Goal: Task Accomplishment & Management: Complete application form

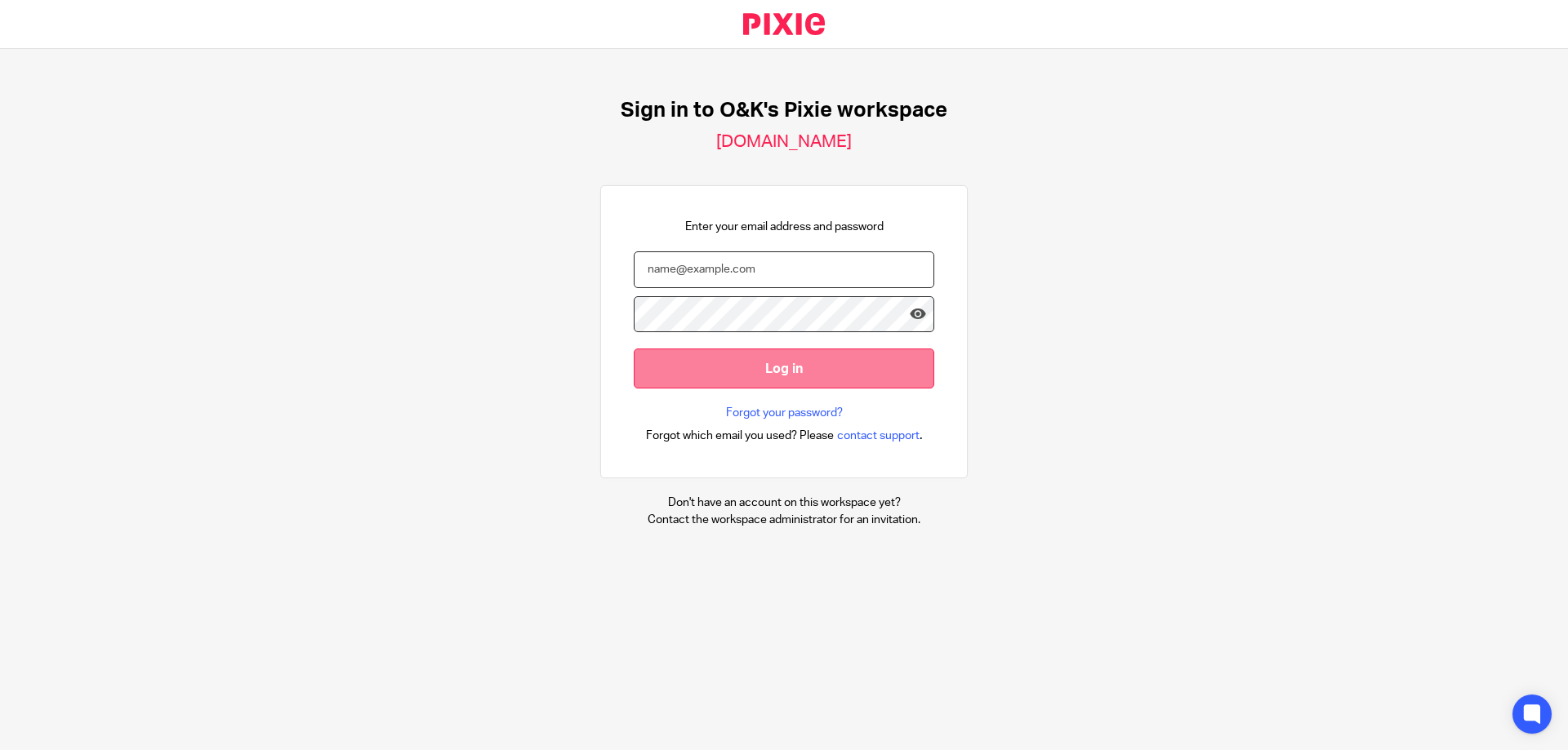
type input "marcin@oandk.co.uk"
click at [836, 361] on input "Log in" at bounding box center [784, 368] width 300 height 40
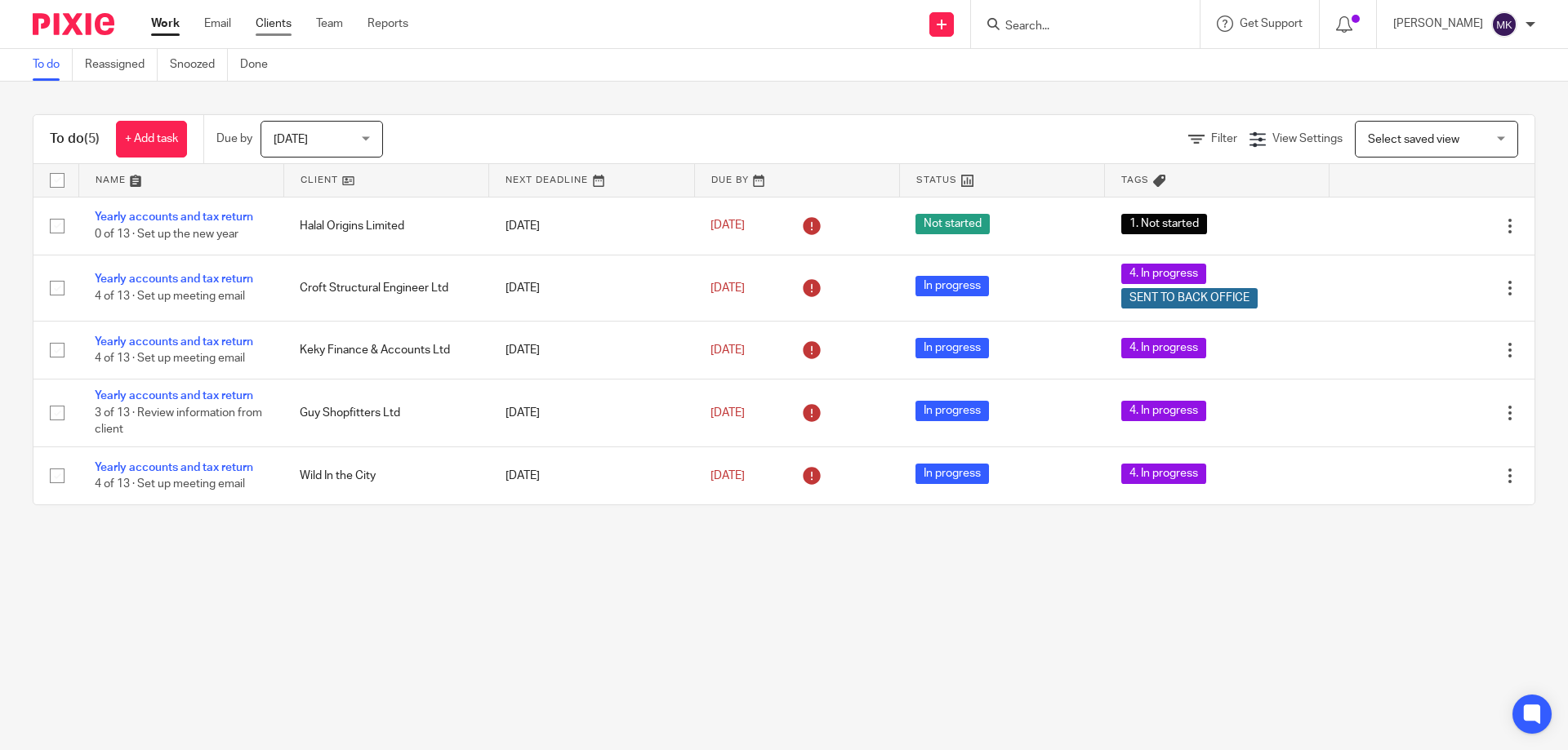
click at [281, 19] on link "Clients" at bounding box center [273, 23] width 36 height 16
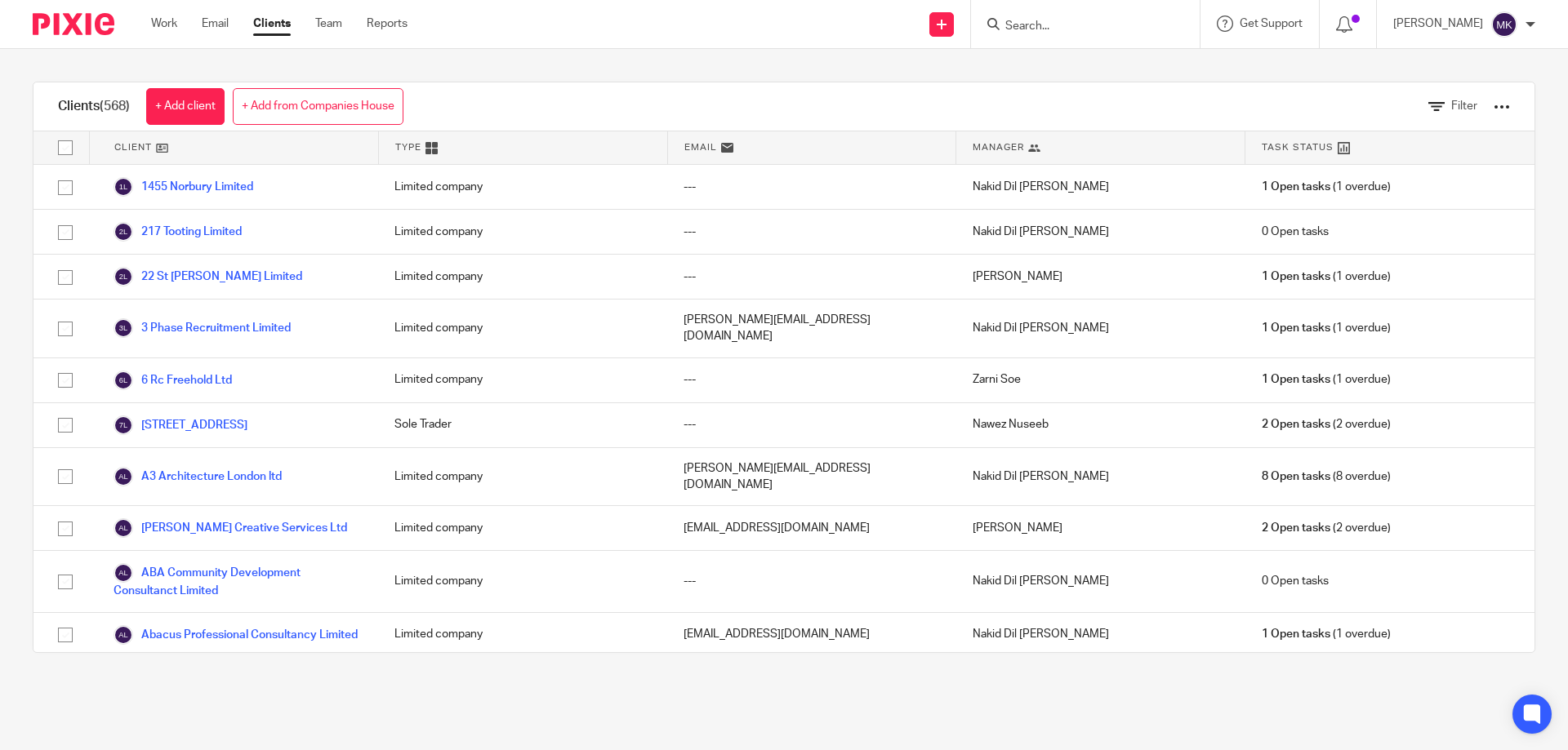
click at [1079, 107] on div "Clients (568) + Add client + Add from Companies House Filter" at bounding box center [784, 107] width 1502 height 49
click at [1047, 32] on input "Search" at bounding box center [1078, 27] width 147 height 14
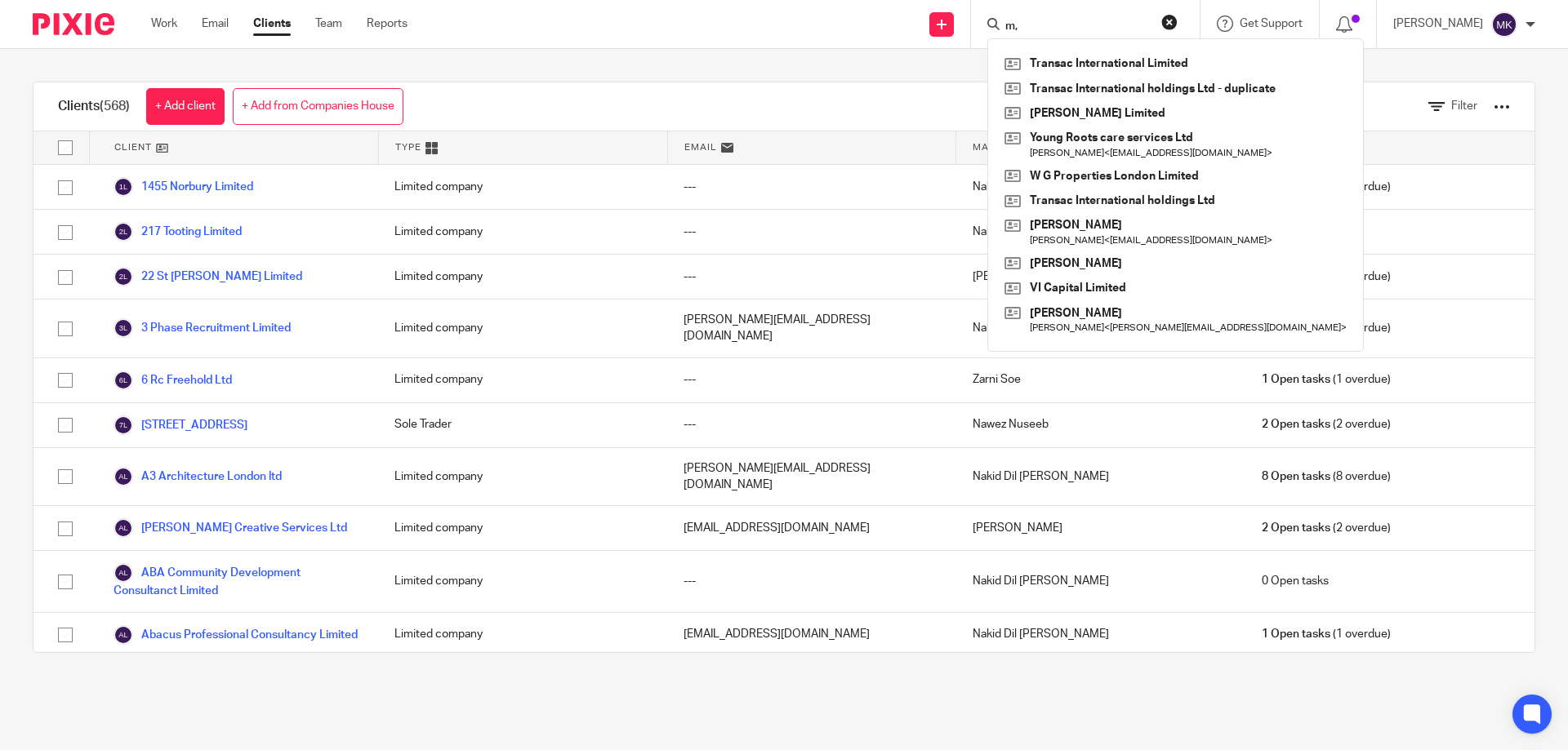
type input "m"
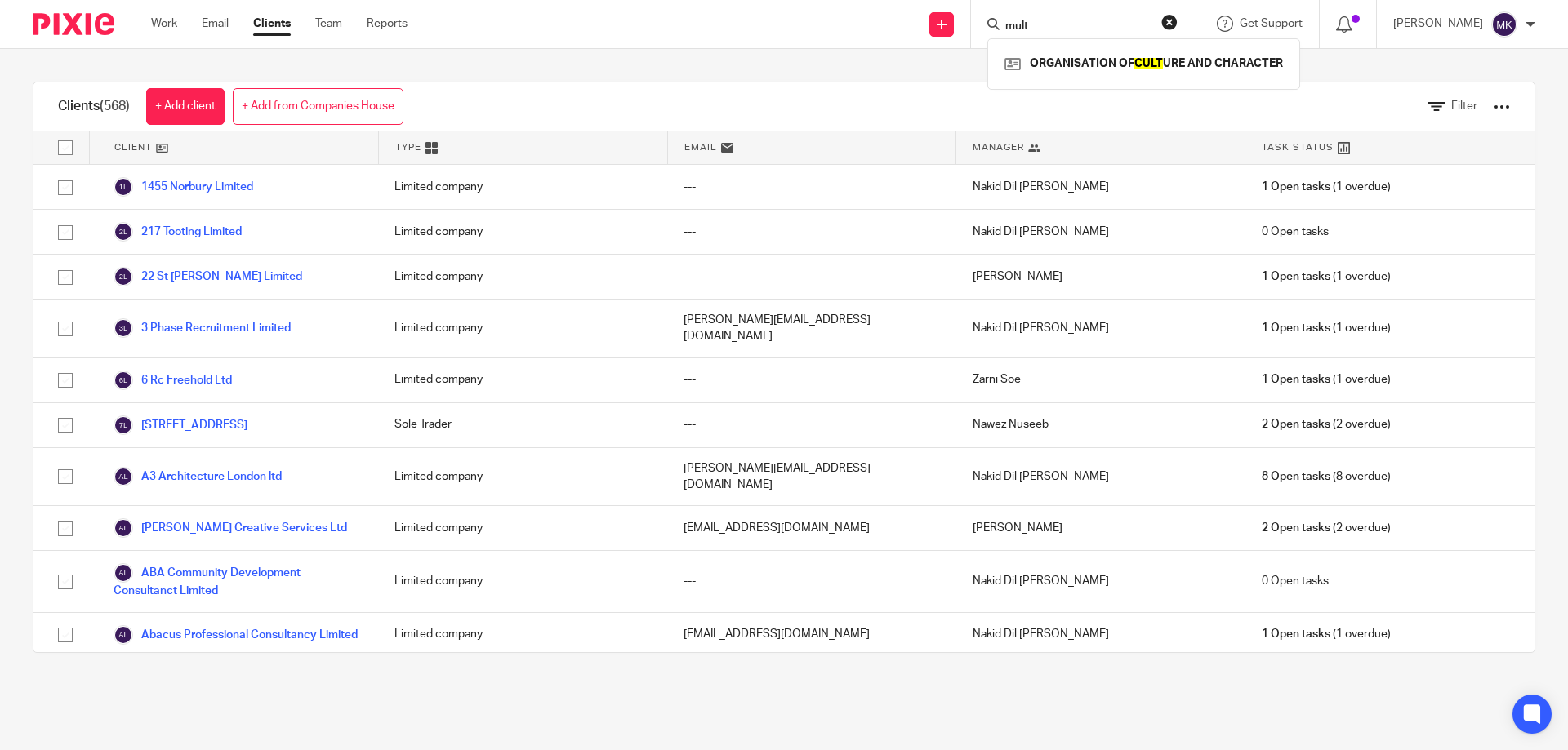
type input "mult"
drag, startPoint x: 194, startPoint y: 112, endPoint x: 230, endPoint y: 129, distance: 39.8
click at [194, 112] on link "+ Add client" at bounding box center [185, 106] width 78 height 37
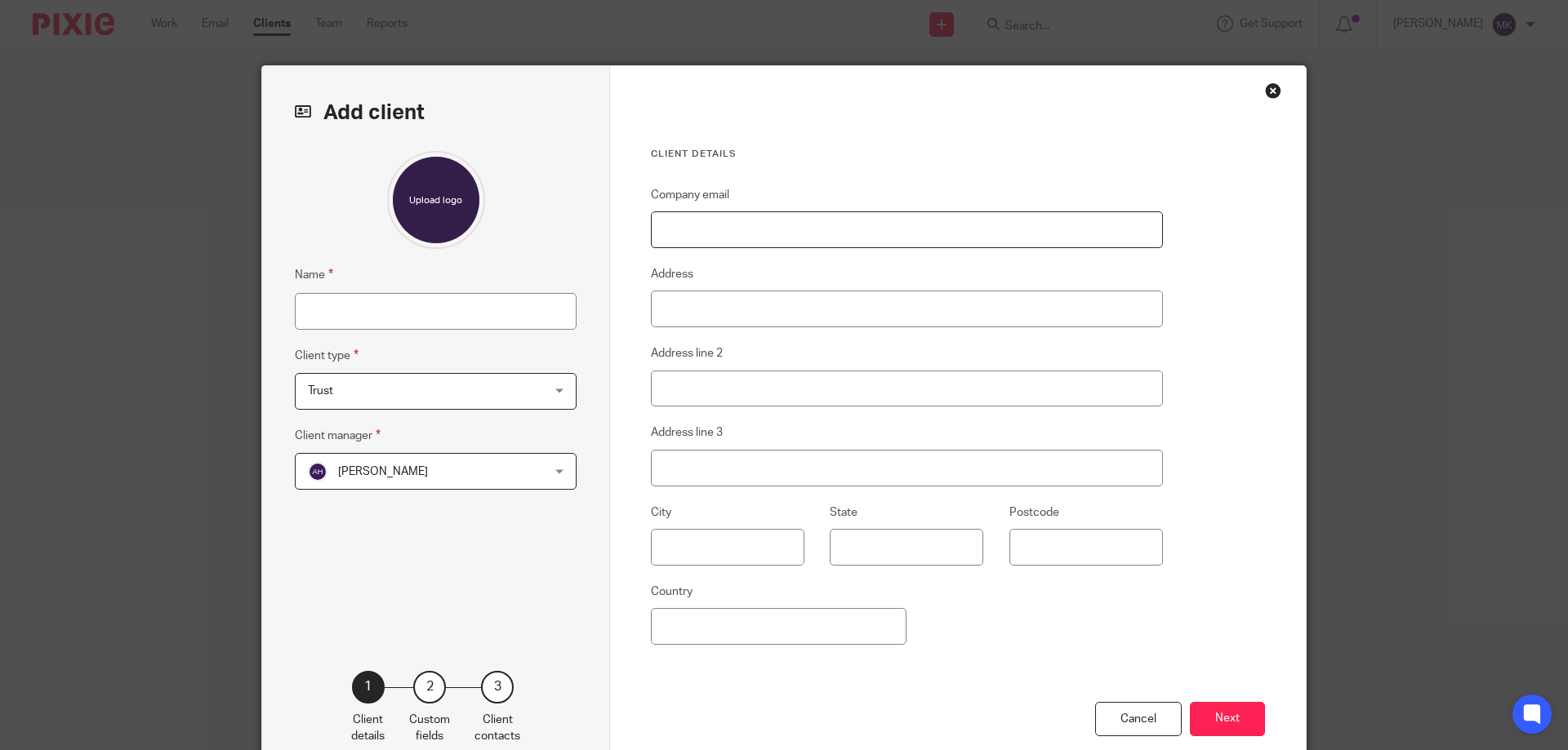
click at [672, 224] on input "Company email" at bounding box center [906, 229] width 512 height 37
click at [403, 324] on input "Name" at bounding box center [436, 311] width 282 height 37
paste input "MULTIKEY SECURITY SERVICES LIMITED"
type input "MULTIKEY SECURITY SERVICES LIMITED"
click at [421, 394] on span "Trust" at bounding box center [415, 391] width 214 height 34
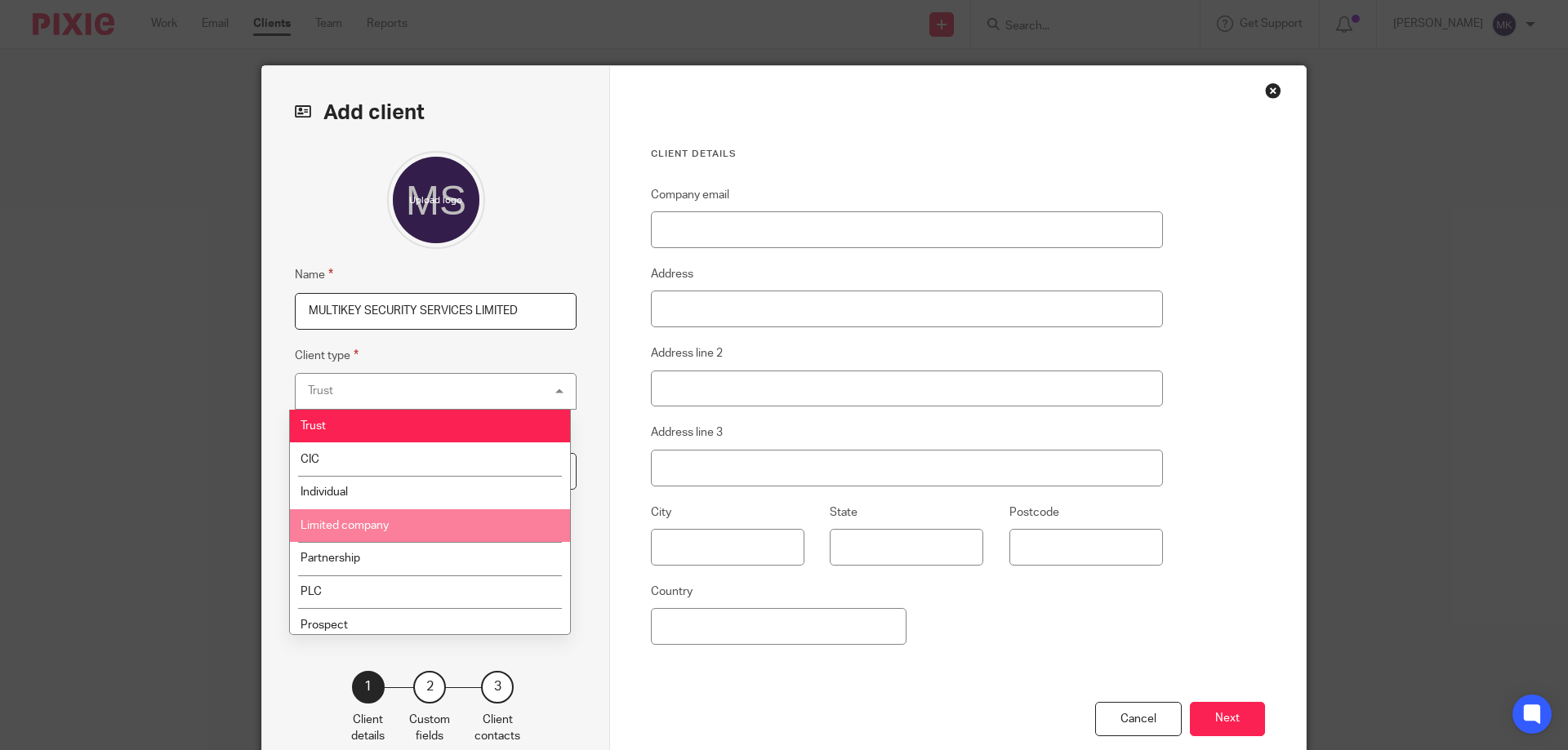
click at [397, 522] on li "Limited company" at bounding box center [429, 526] width 281 height 33
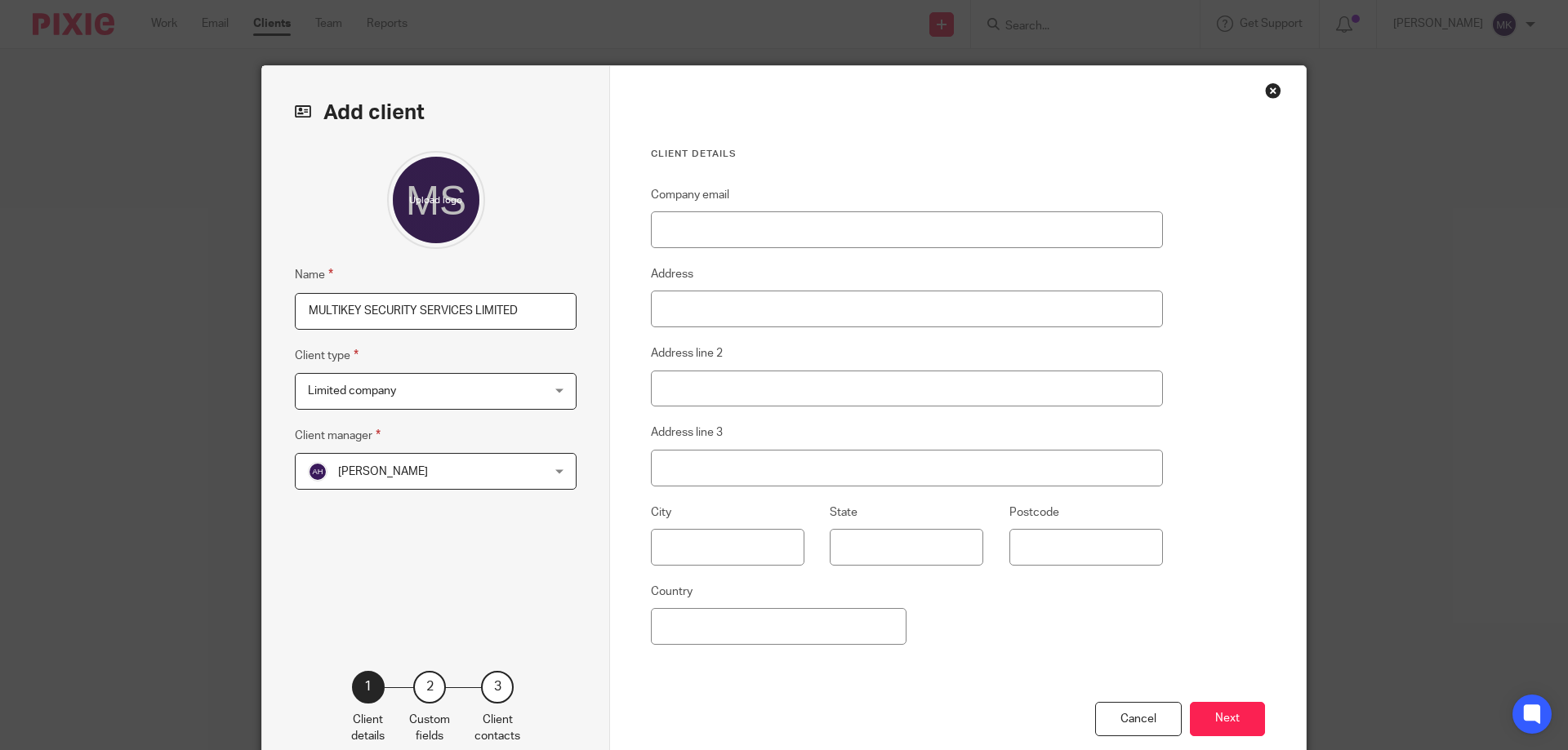
click at [419, 468] on span "[PERSON_NAME]" at bounding box center [415, 471] width 214 height 34
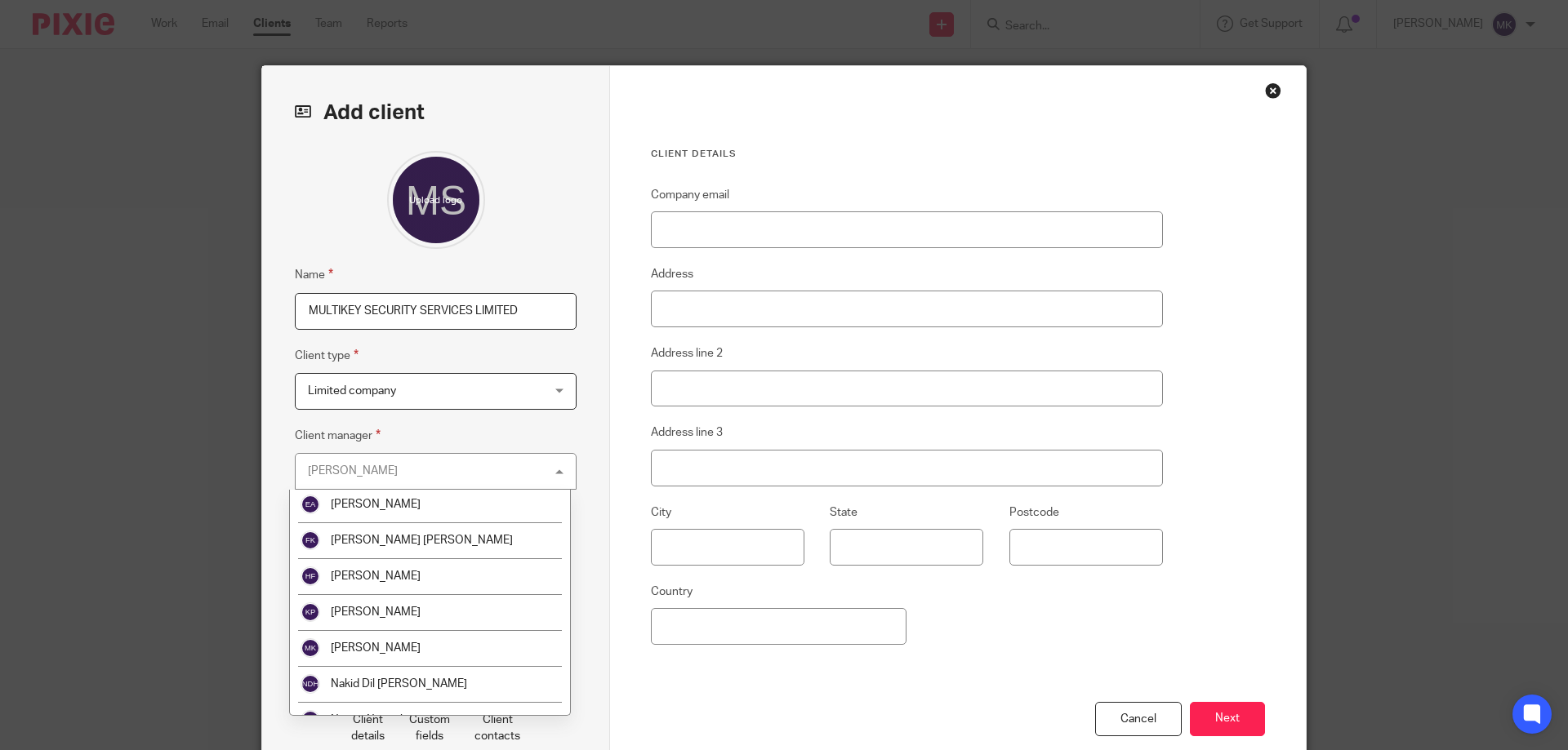
scroll to position [99, 0]
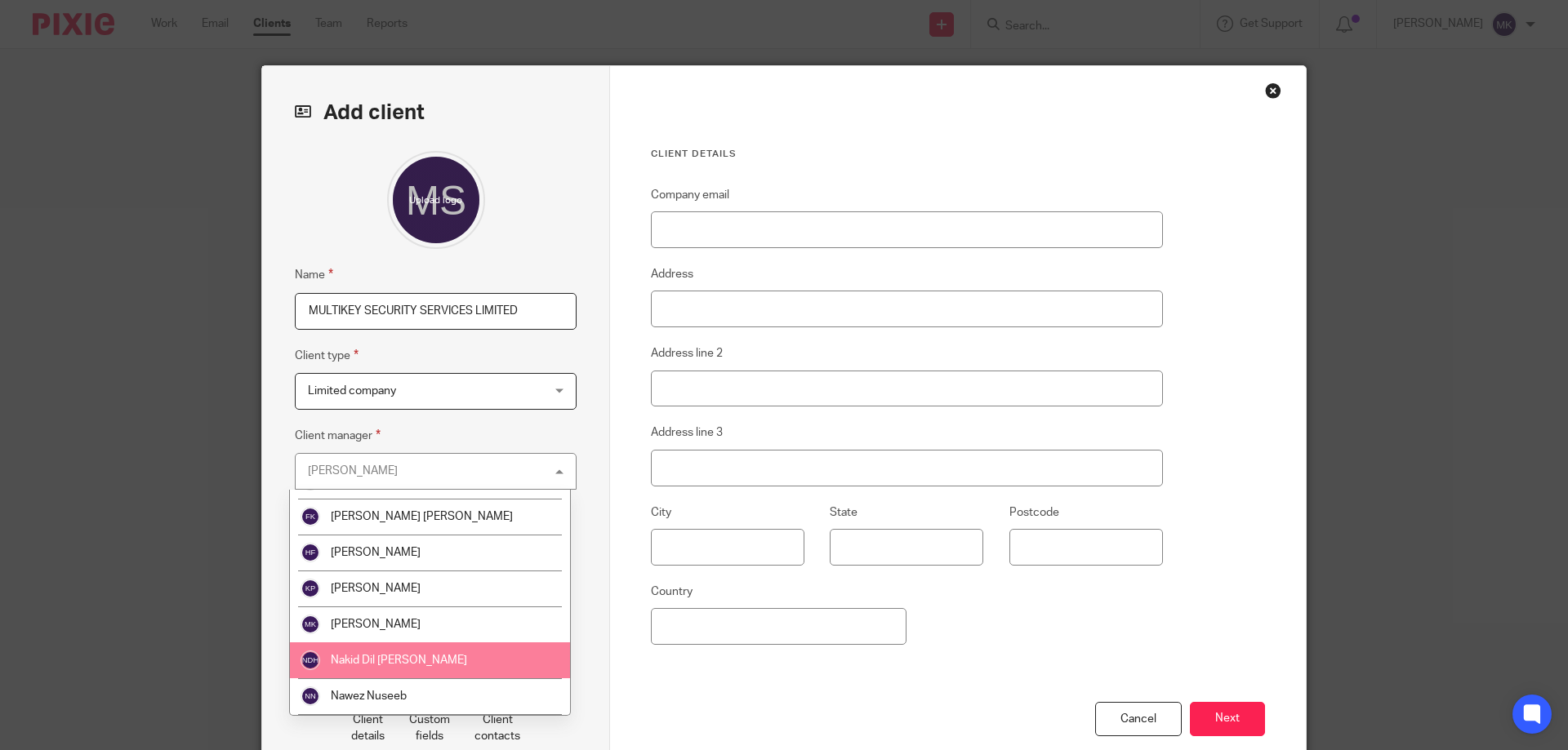
click at [420, 654] on li "Nakid Dil [PERSON_NAME]" at bounding box center [429, 660] width 281 height 36
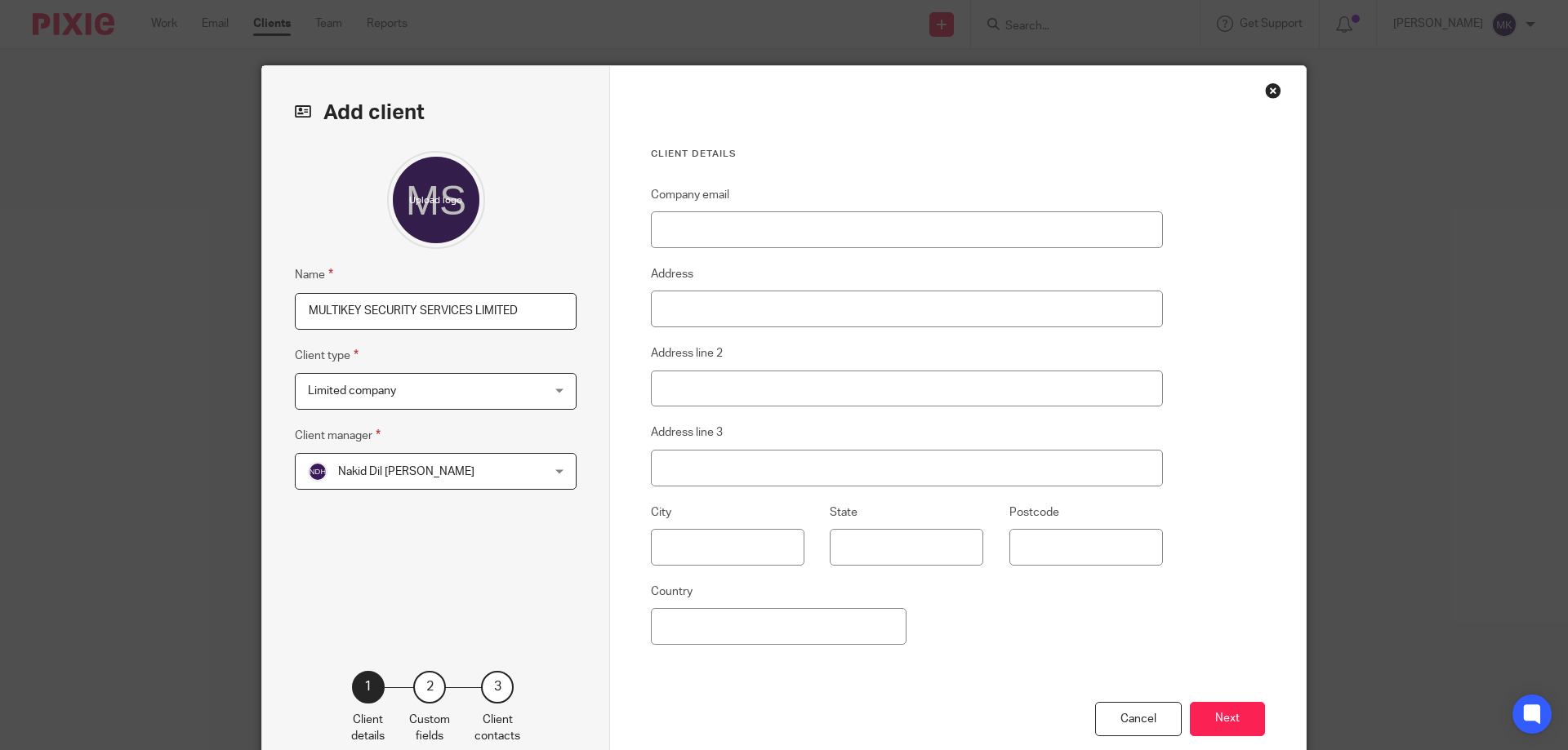
click at [418, 572] on div "Name MULTIKEY SECURITY SERVICES LIMITED Client type Limited company Limited com…" at bounding box center [436, 386] width 282 height 470
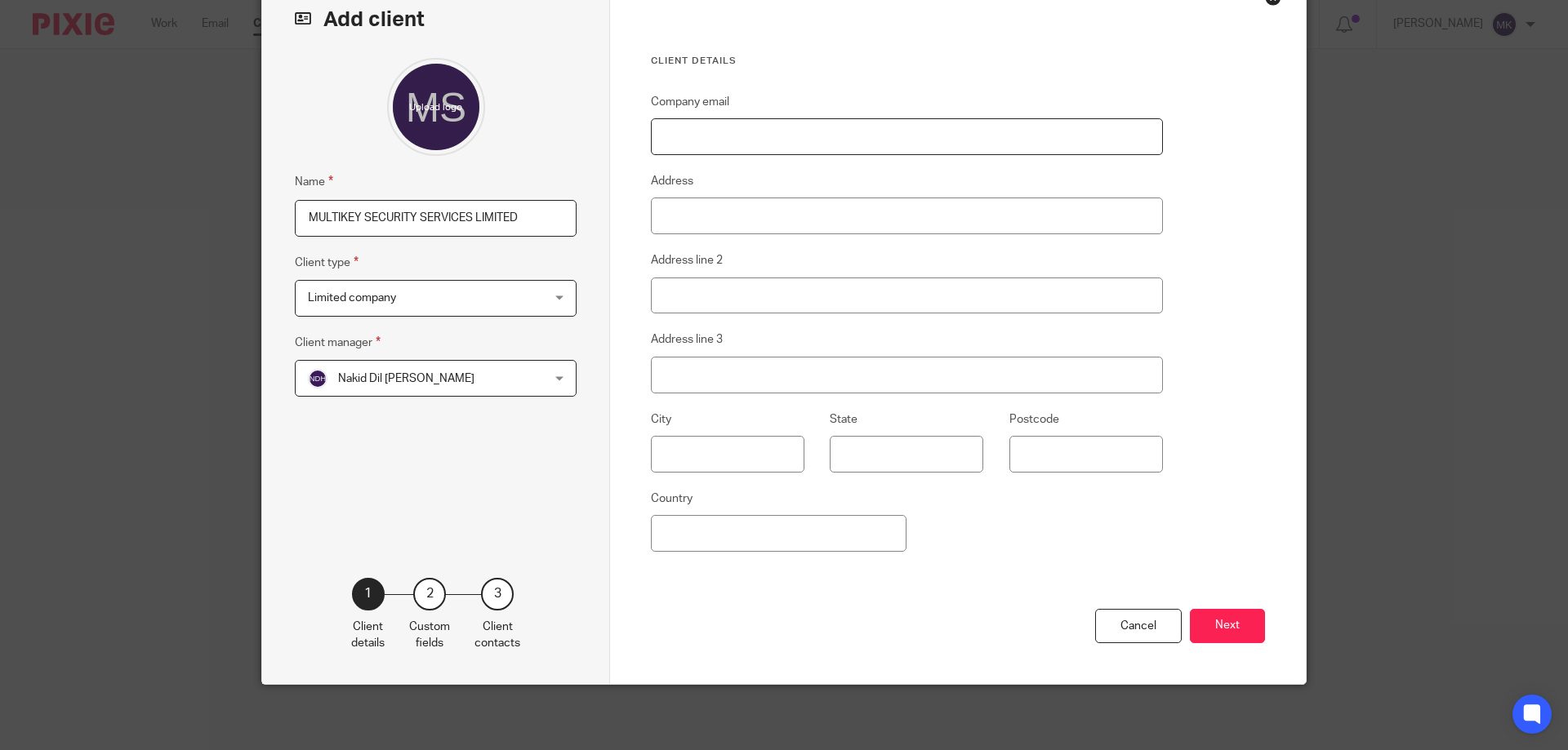
click at [715, 139] on input "Company email" at bounding box center [906, 136] width 512 height 37
paste input "peter.salsbury@multikeysecurity.co.uk"
type input "peter.salsbury@multikeysecurity.co.uk"
click at [1222, 612] on button "Next" at bounding box center [1228, 626] width 75 height 35
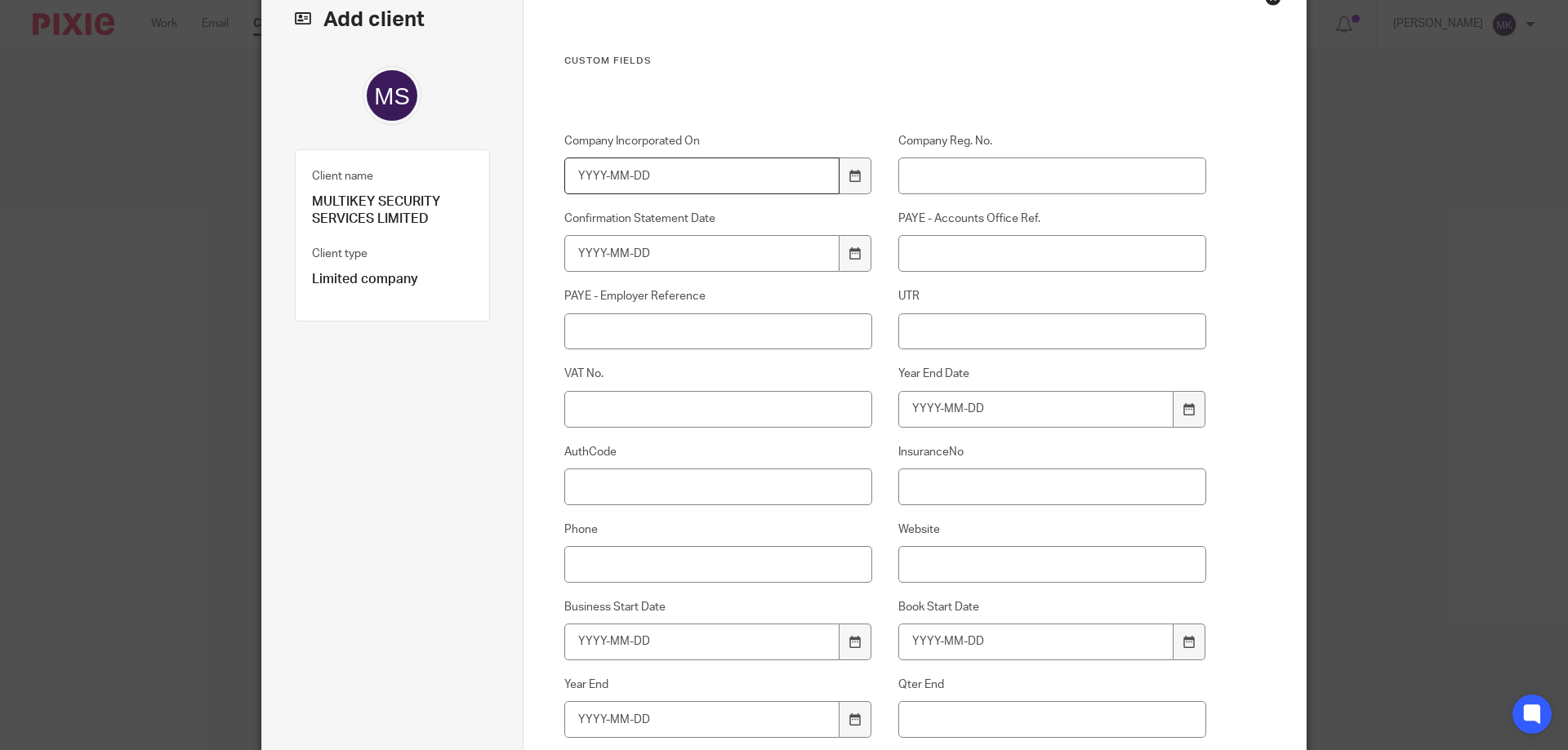
click at [668, 176] on input "Company Incorporated On" at bounding box center [703, 176] width 276 height 37
type input "2002-10-18"
click at [957, 161] on input "Company Reg. No." at bounding box center [1053, 176] width 308 height 37
paste input "04567209"
type input "04567209"
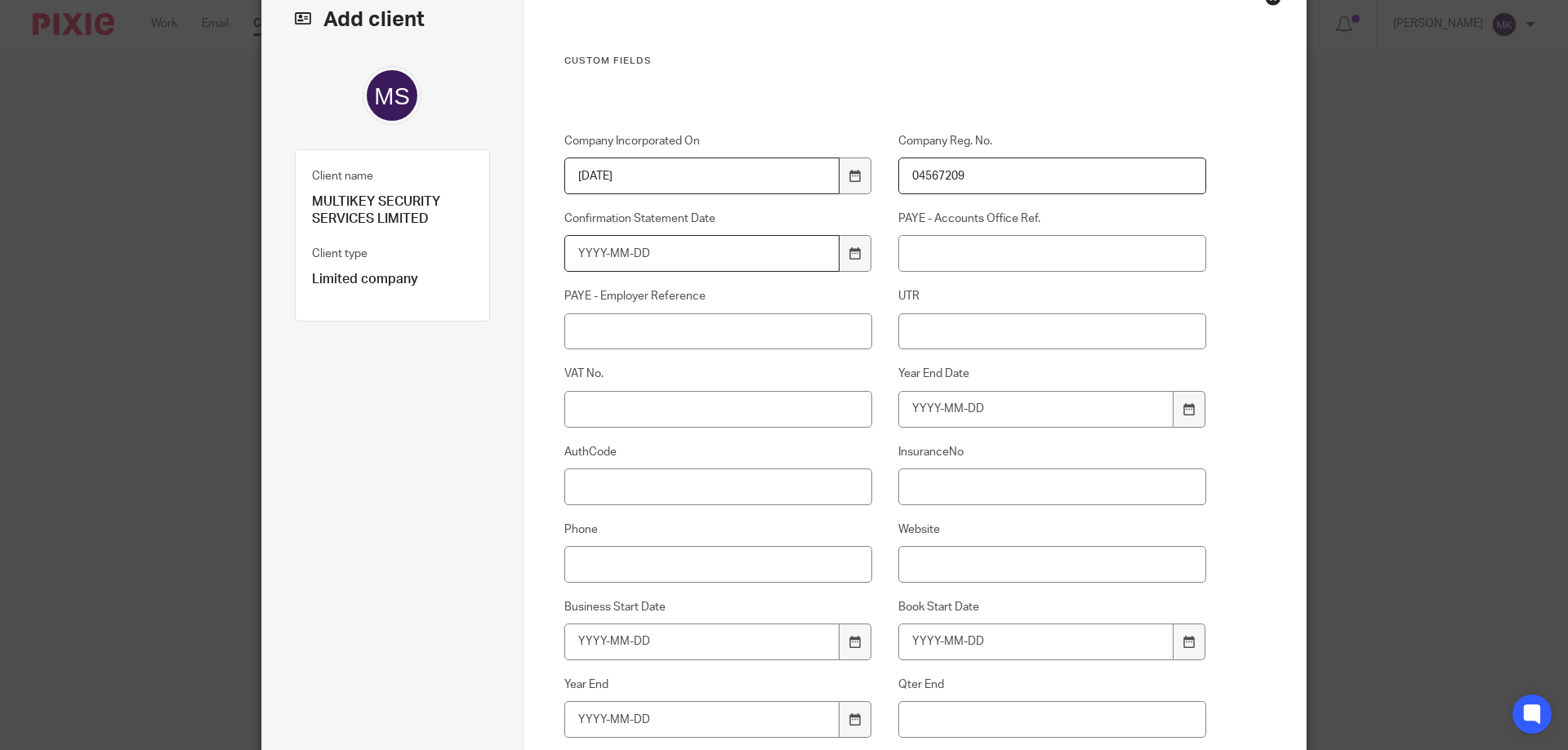
click at [664, 254] on input "Confirmation Statement Date" at bounding box center [703, 253] width 276 height 37
type input "2025-12-09"
click at [611, 483] on input "AuthCode" at bounding box center [719, 487] width 308 height 37
paste input "AUTHEN"
type input "AUTHEN"
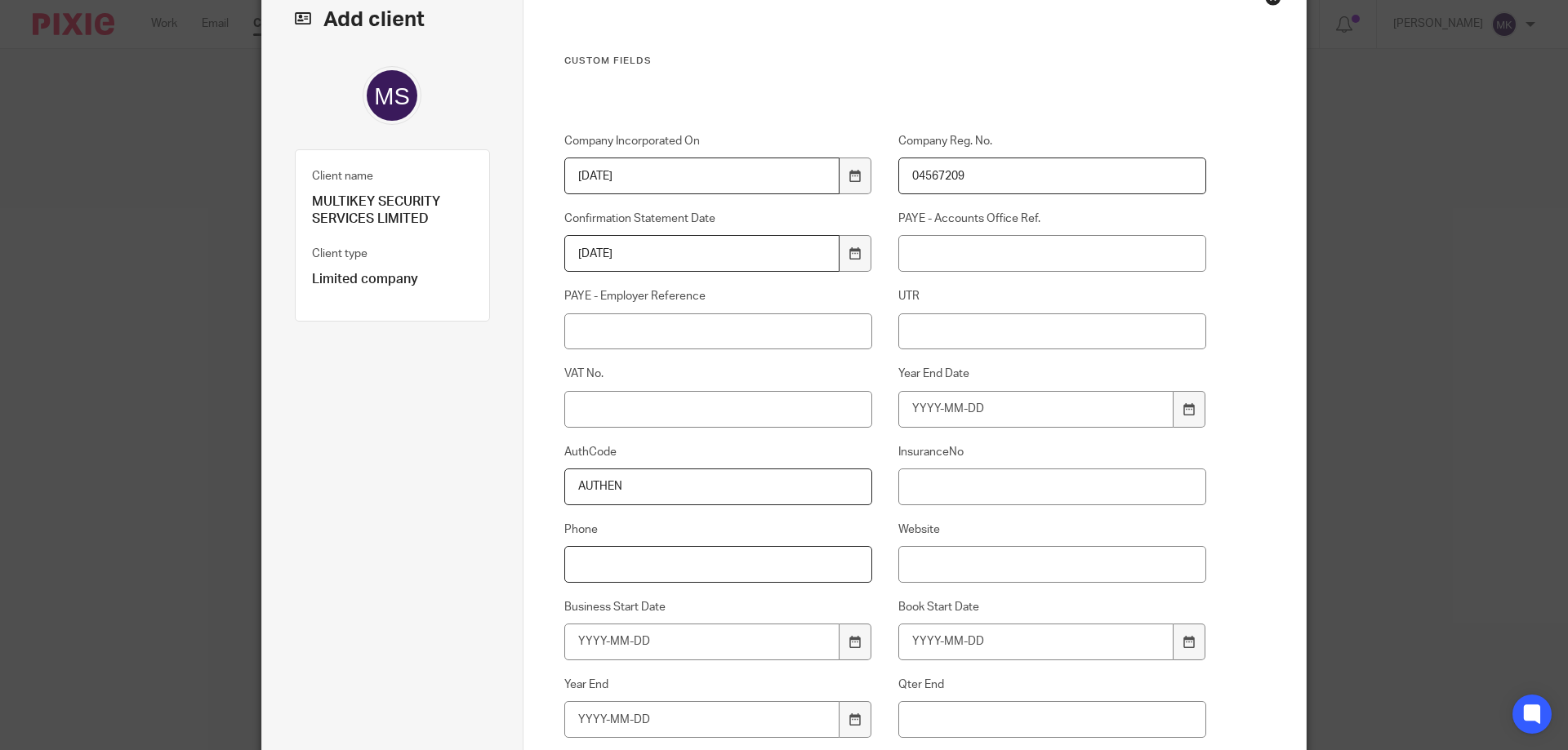
click at [702, 551] on input "Phone" at bounding box center [719, 565] width 308 height 37
paste input "0208 916 2385"
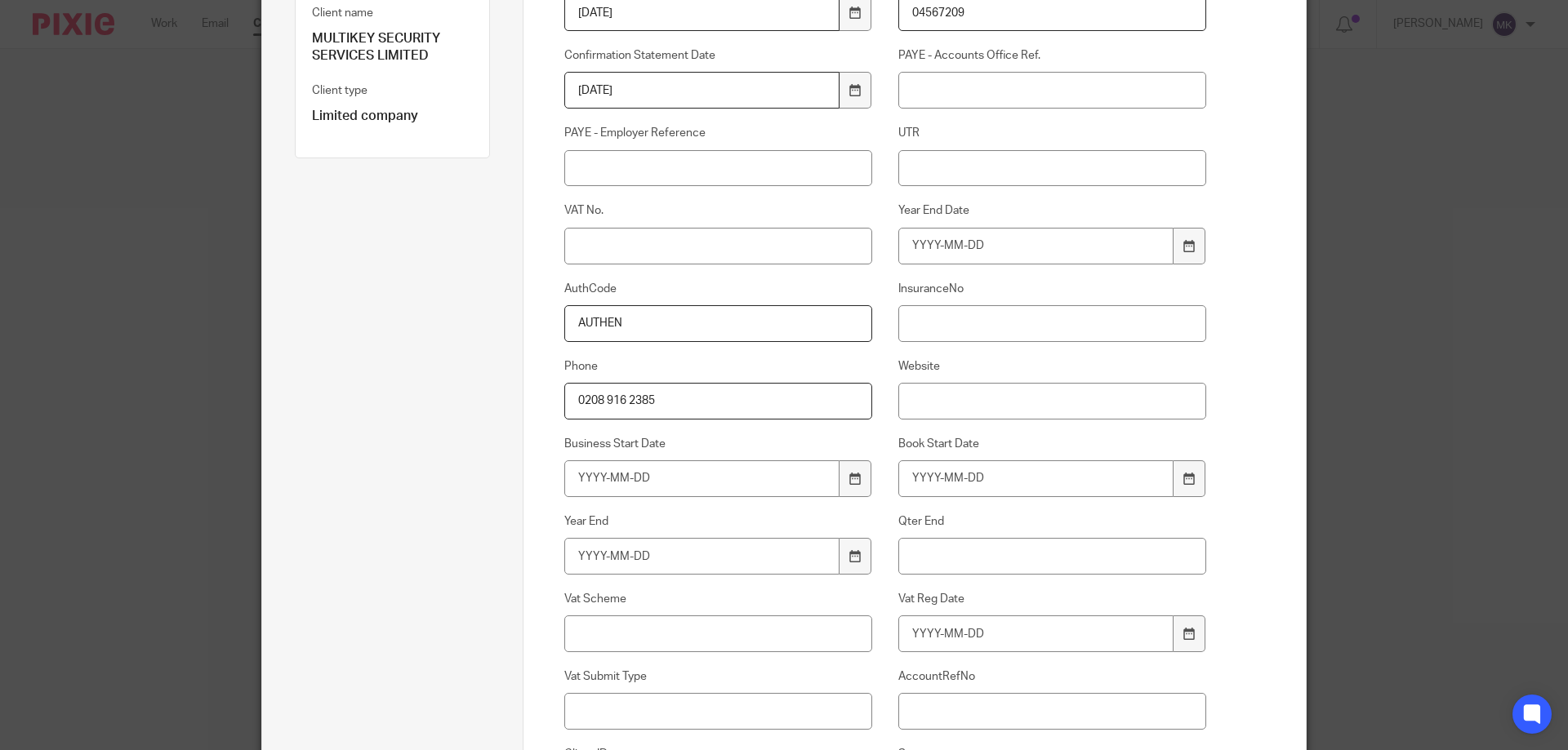
type input "0208 916 2385"
click at [656, 556] on input "Year End" at bounding box center [703, 556] width 276 height 37
type input "2024-10-31"
click at [620, 618] on input "Vat Scheme" at bounding box center [719, 634] width 308 height 37
type input "Accrual"
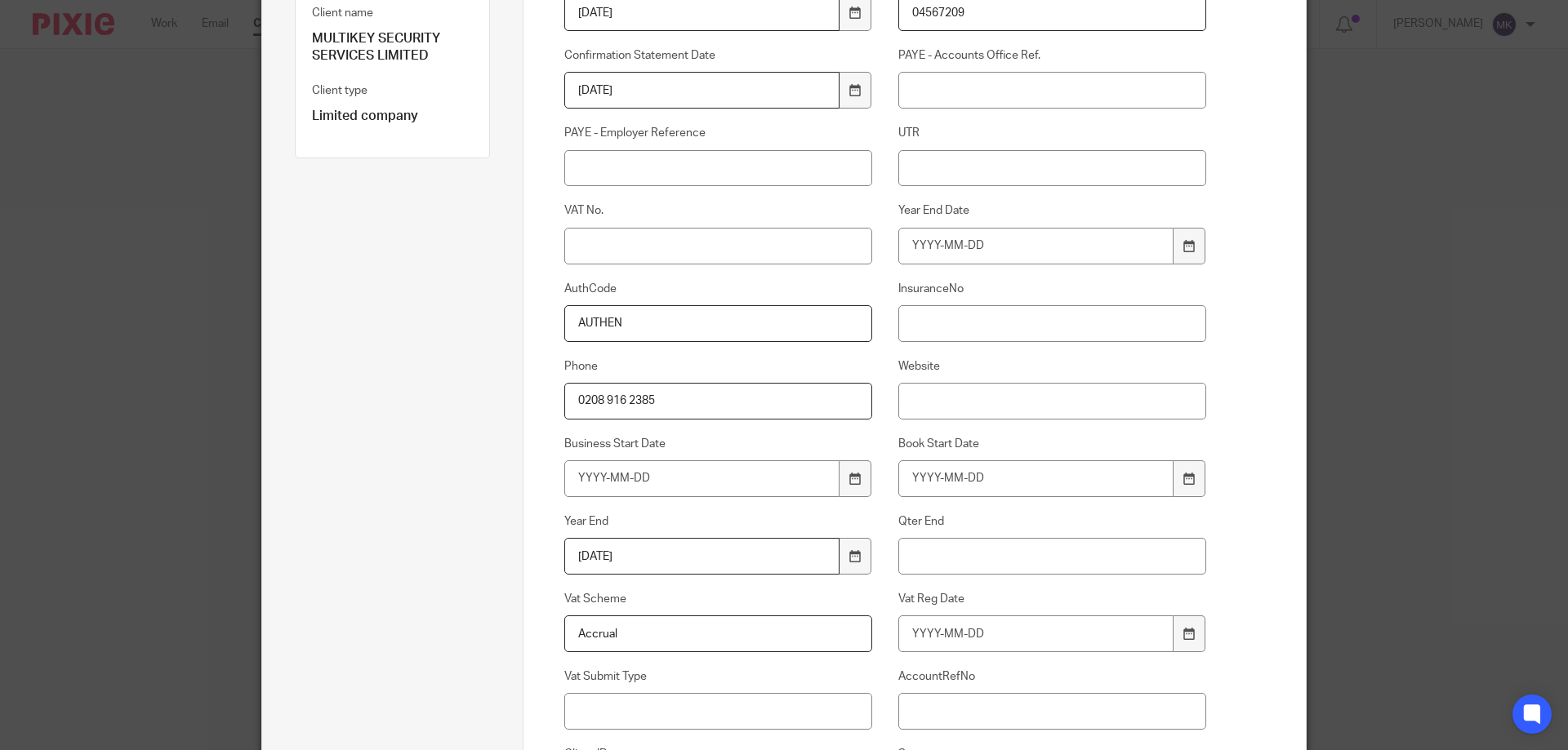
scroll to position [0, 0]
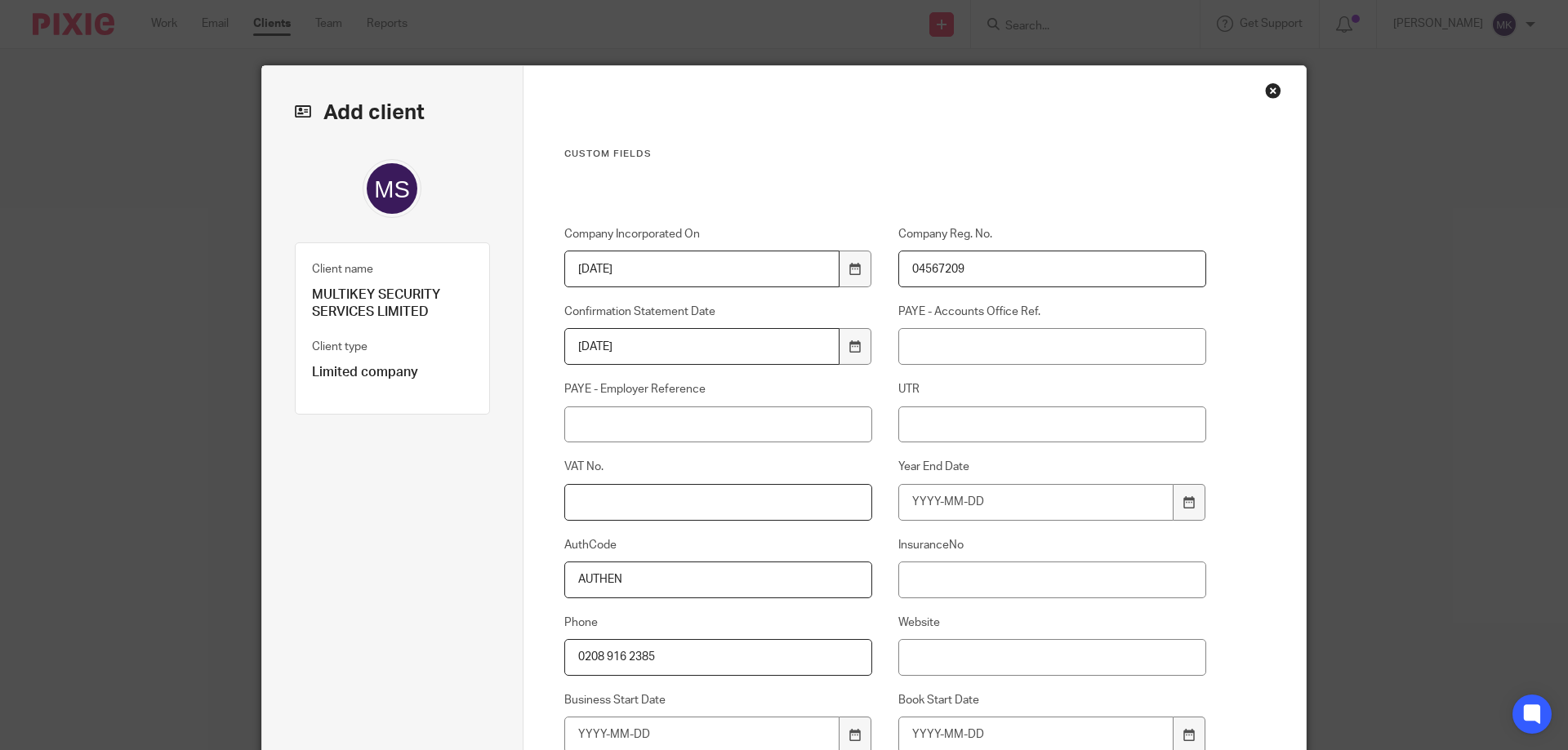
click at [635, 503] on input "VAT No." at bounding box center [719, 502] width 308 height 37
paste input "627471627"
type input "627471627"
click at [939, 418] on input "UTR" at bounding box center [1053, 425] width 308 height 37
paste input "8 2 2 3 7 2 0 8 5 5"
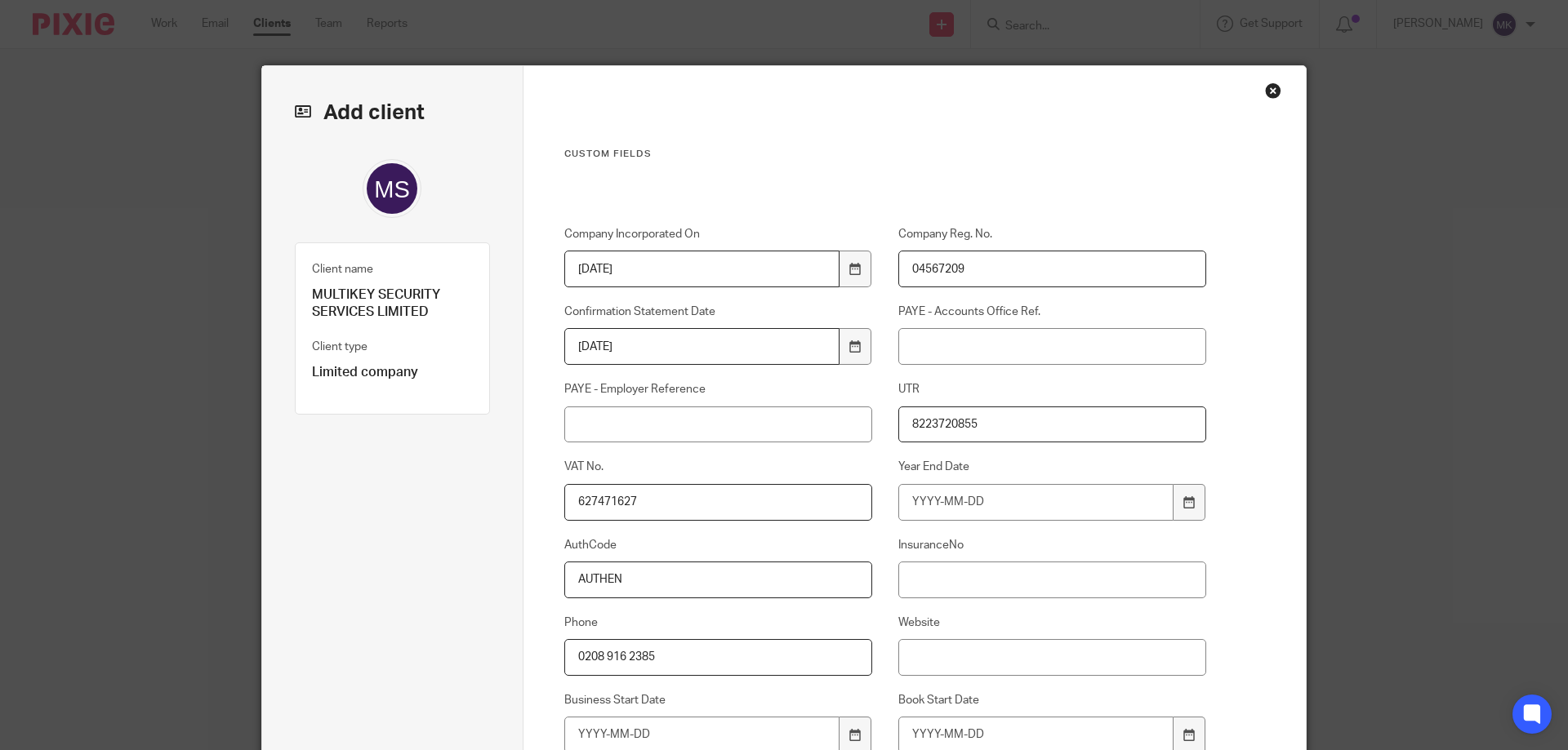
type input "8223720855"
click at [631, 432] on input "PAYE - Employer Reference" at bounding box center [719, 425] width 308 height 37
paste input "875 / AZ31551"
type input "875 / AZ31551"
click at [968, 332] on input "PAYE - Accounts Office Ref." at bounding box center [1053, 346] width 308 height 37
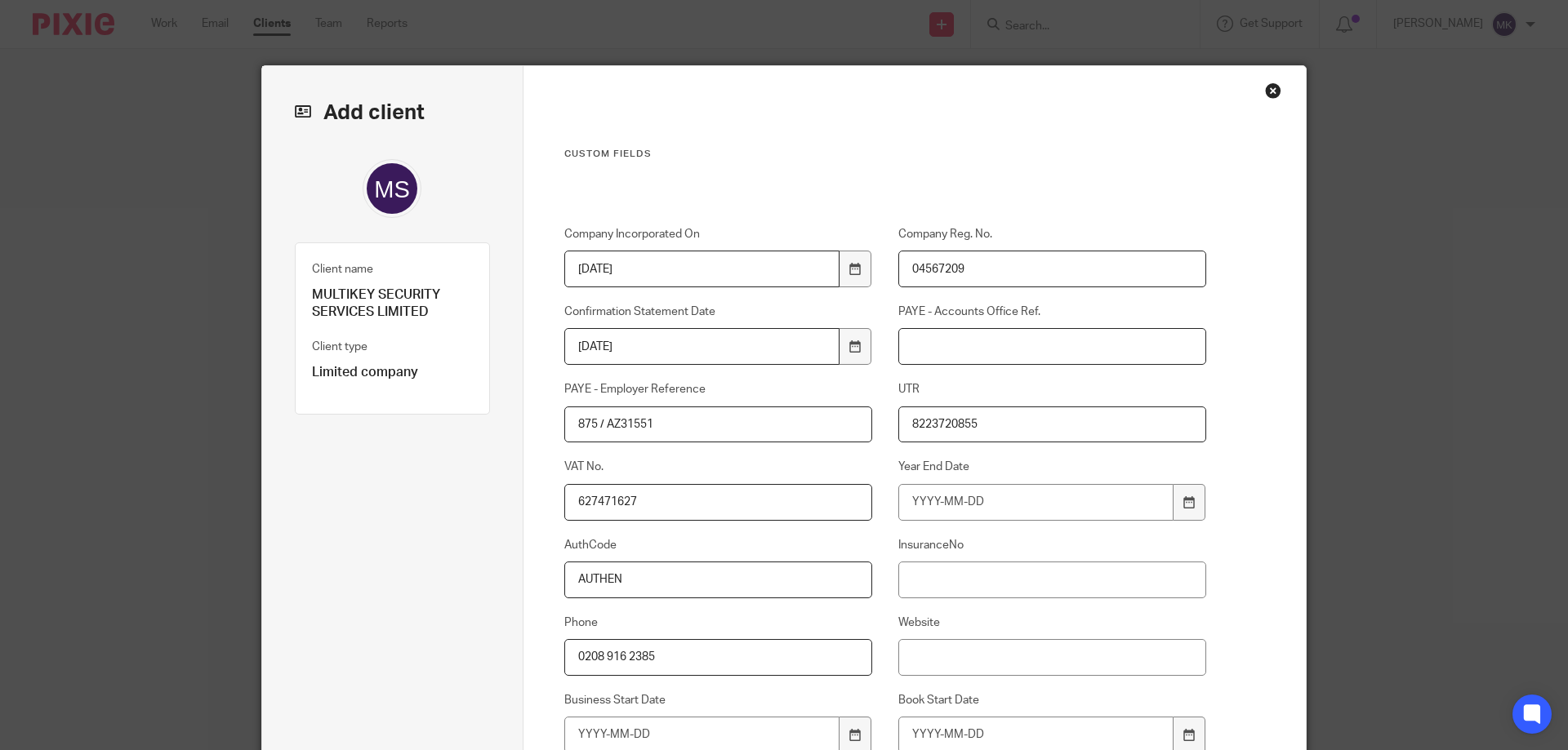
paste input "875PB00179267"
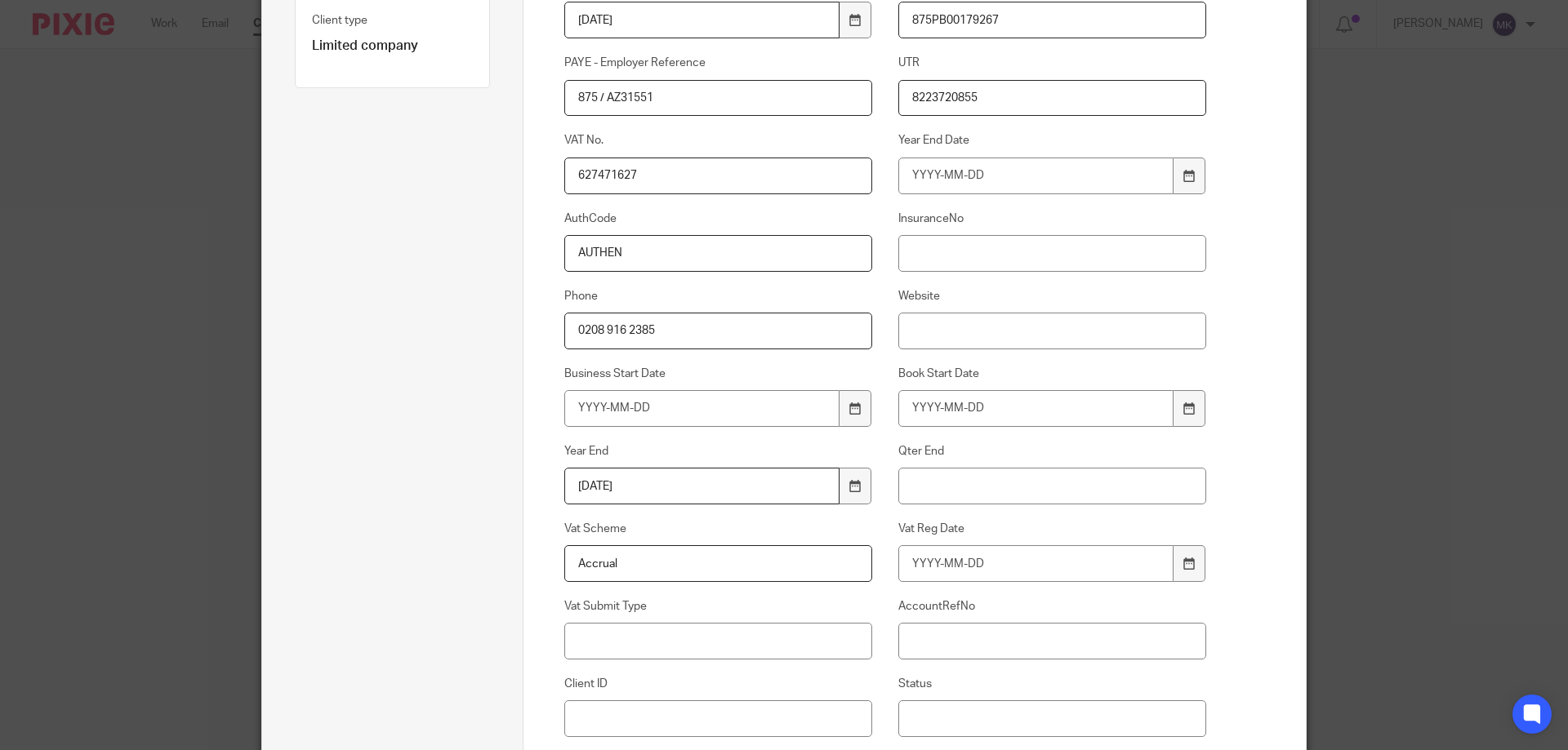
scroll to position [409, 0]
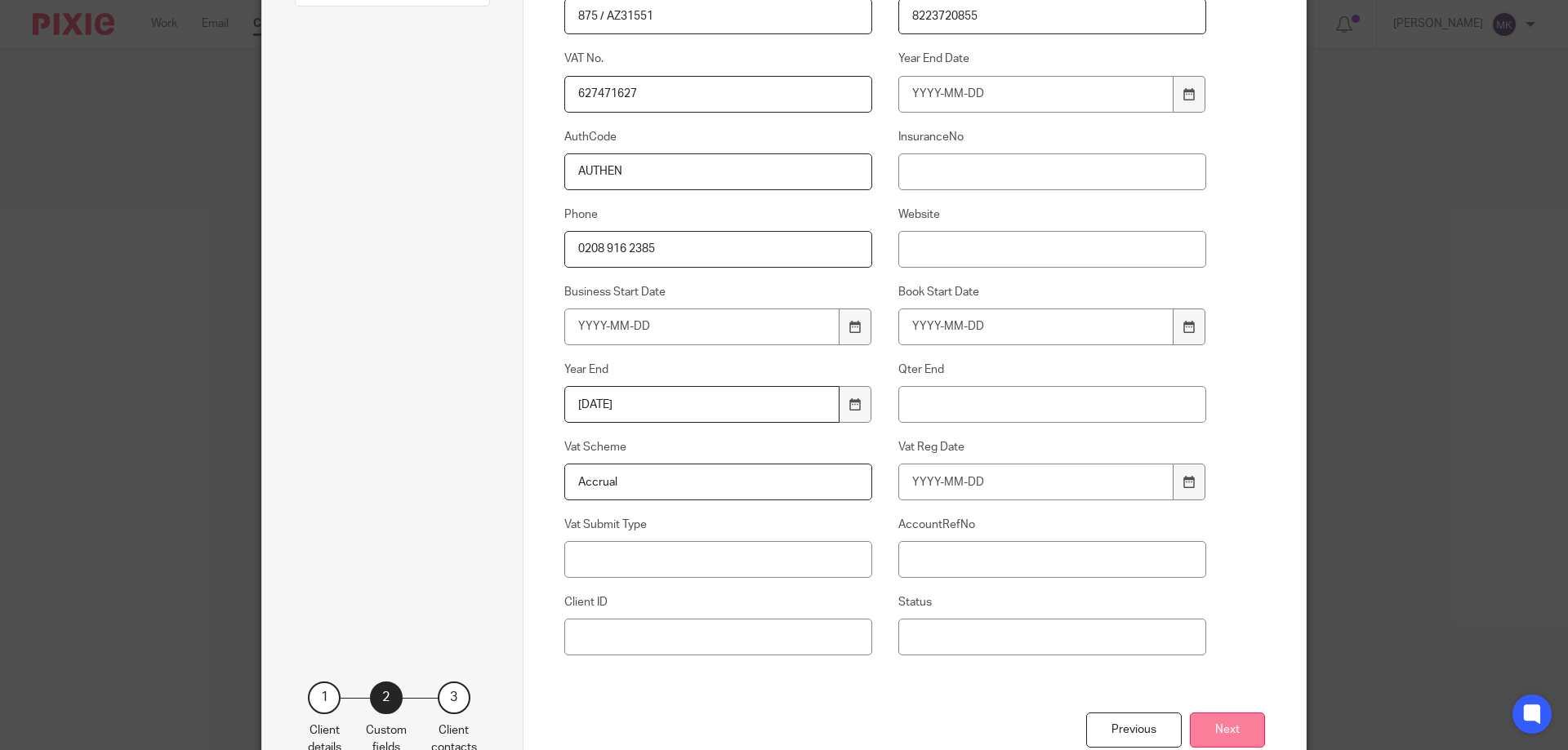
type input "875PB00179267"
click at [1218, 727] on button "Next" at bounding box center [1228, 729] width 75 height 35
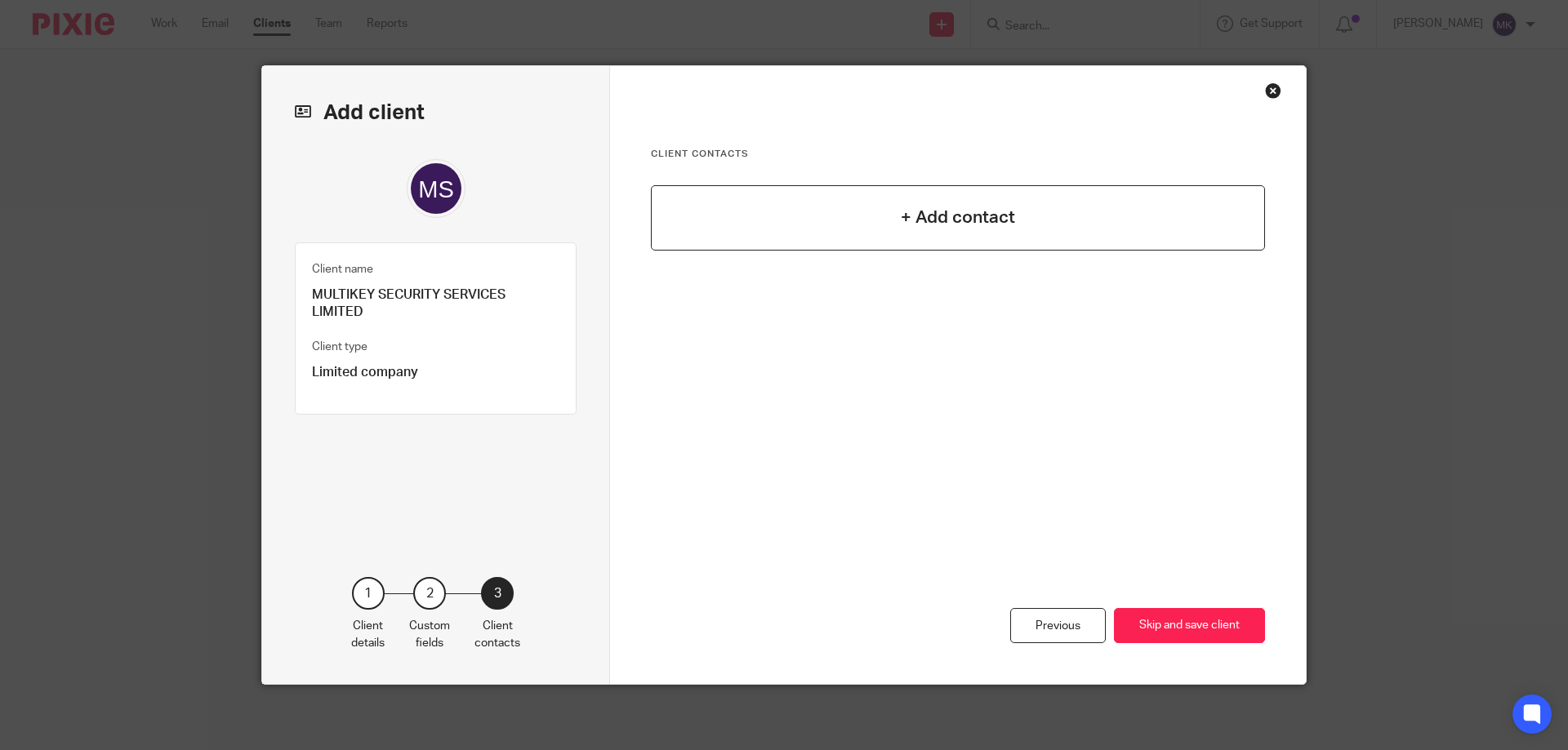
click at [872, 235] on div "+ Add contact" at bounding box center [957, 218] width 614 height 65
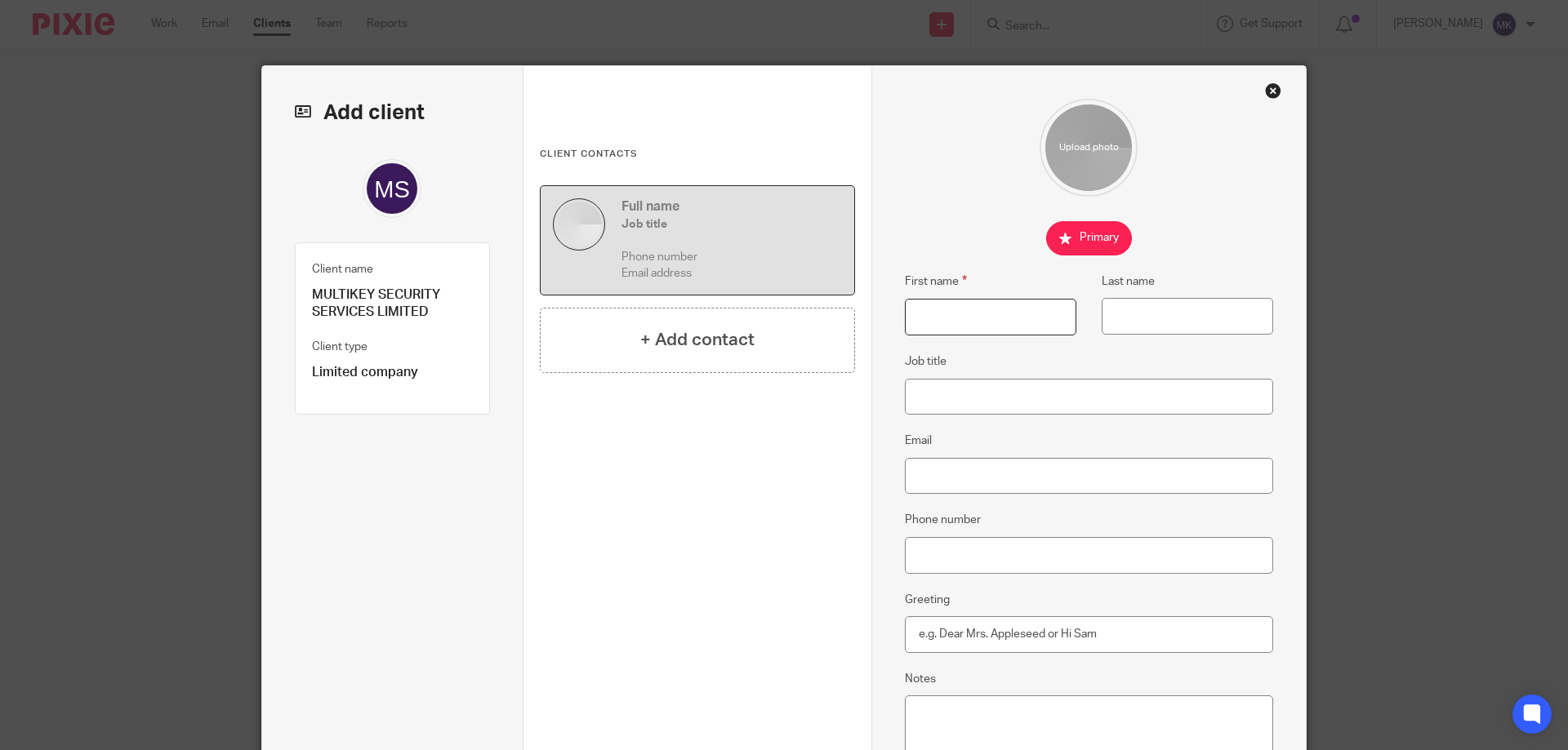
click at [979, 313] on input "First name" at bounding box center [991, 316] width 171 height 37
click at [964, 324] on input "First name" at bounding box center [991, 316] width 171 height 37
type input "Peter"
paste input "SALSBURY"
type input "SALSBURY"
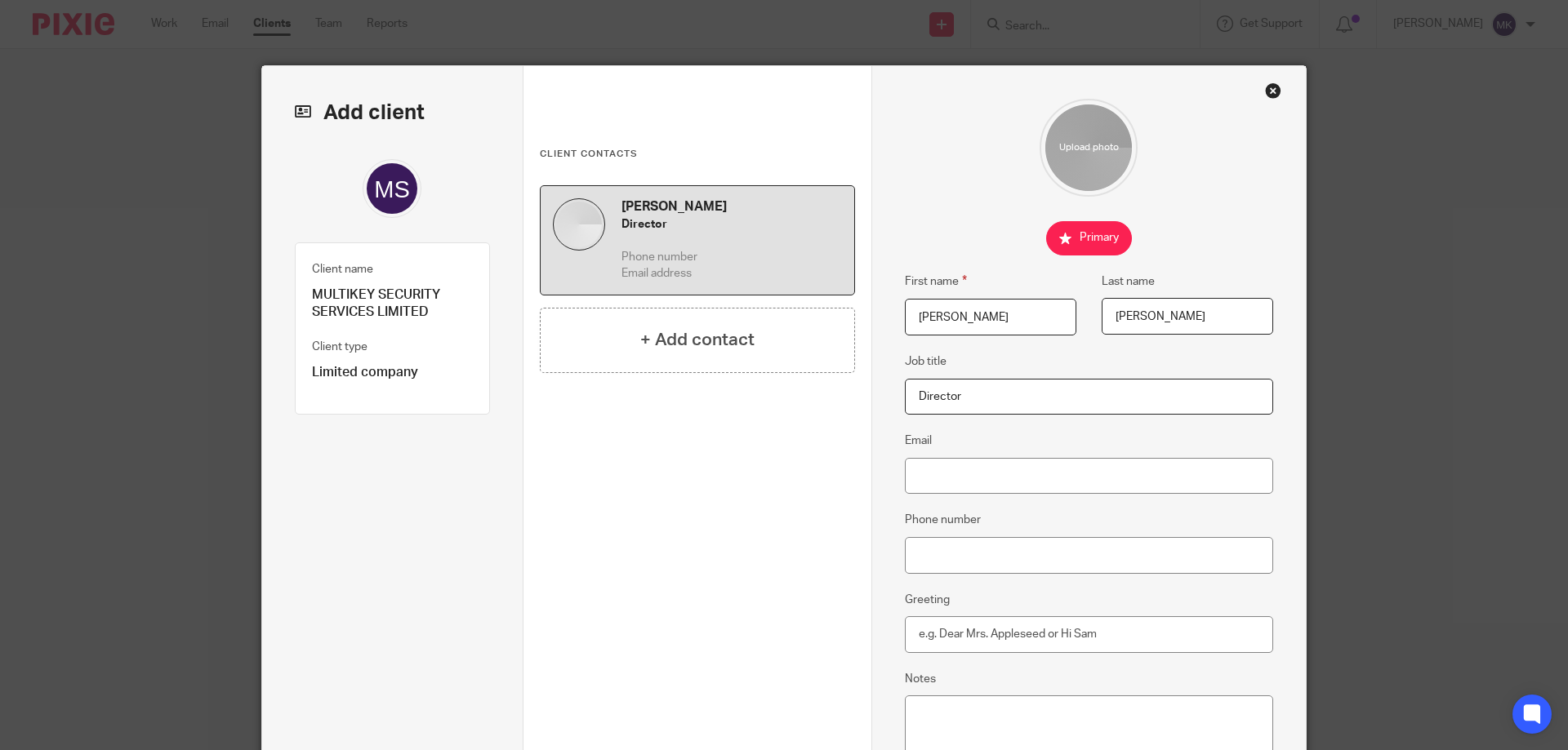
type input "Director"
click at [942, 481] on input "Email" at bounding box center [1090, 476] width 369 height 37
paste input "peter.salsbury@multikeysecurity.co.uk"
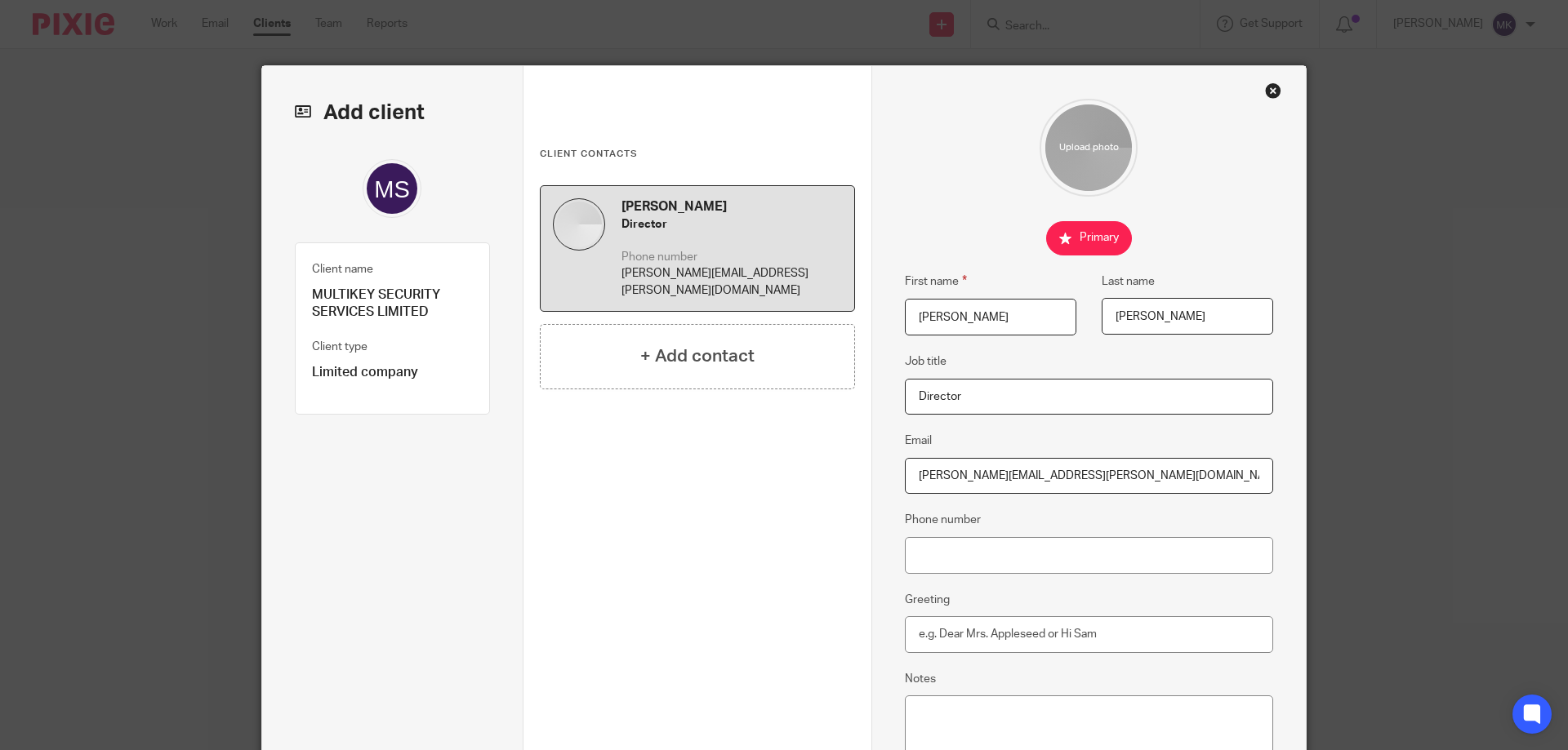
type input "peter.salsbury@multikeysecurity.co.uk"
click at [1003, 549] on input "Phone number" at bounding box center [1090, 556] width 369 height 37
paste input "0208 916 2385"
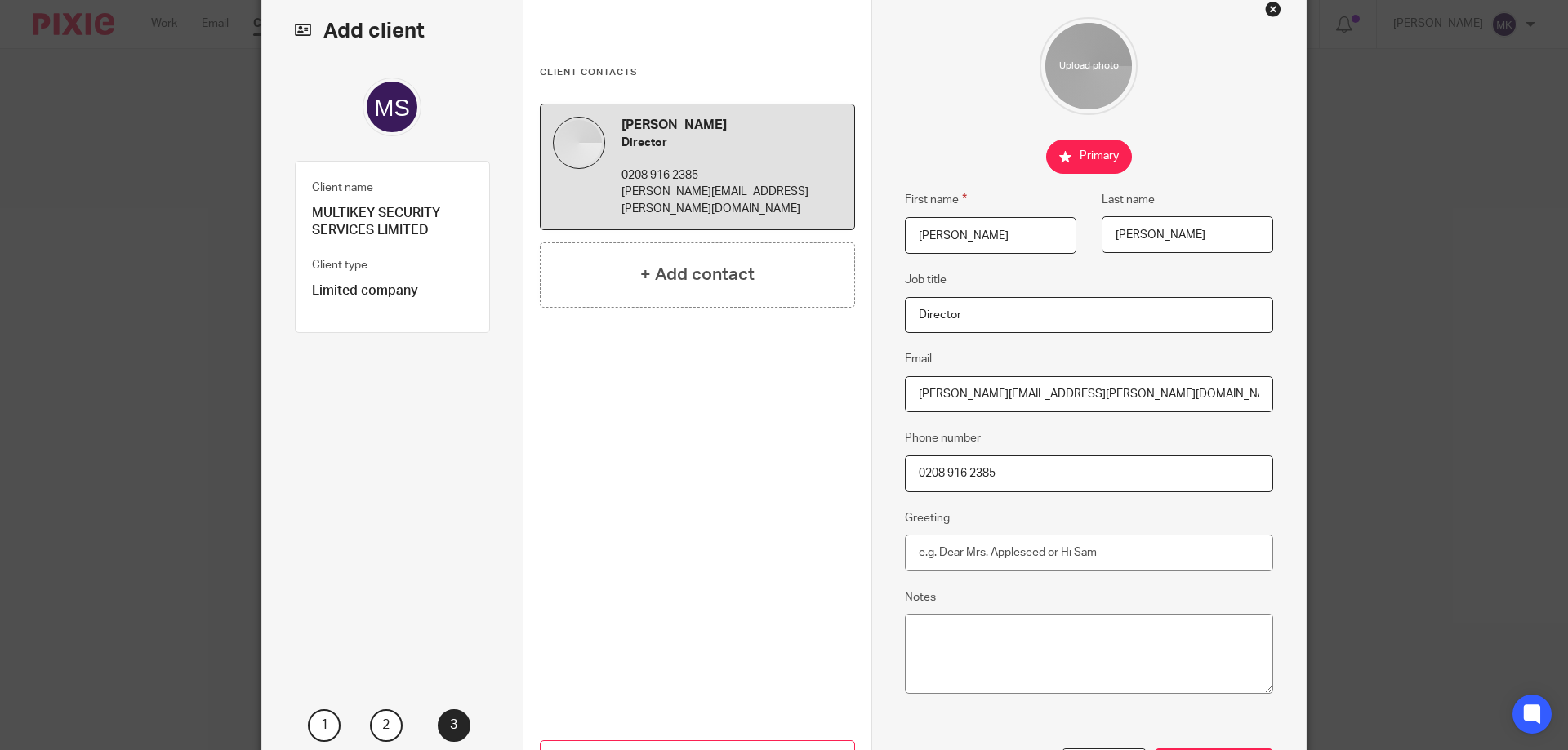
type input "0208 916 2385"
drag, startPoint x: 1116, startPoint y: 544, endPoint x: 849, endPoint y: 547, distance: 267.0
click at [849, 547] on div "Add client Client name MULTIKEY SECURITY SERVICES LIMITED Client type Limited c…" at bounding box center [784, 401] width 1044 height 832
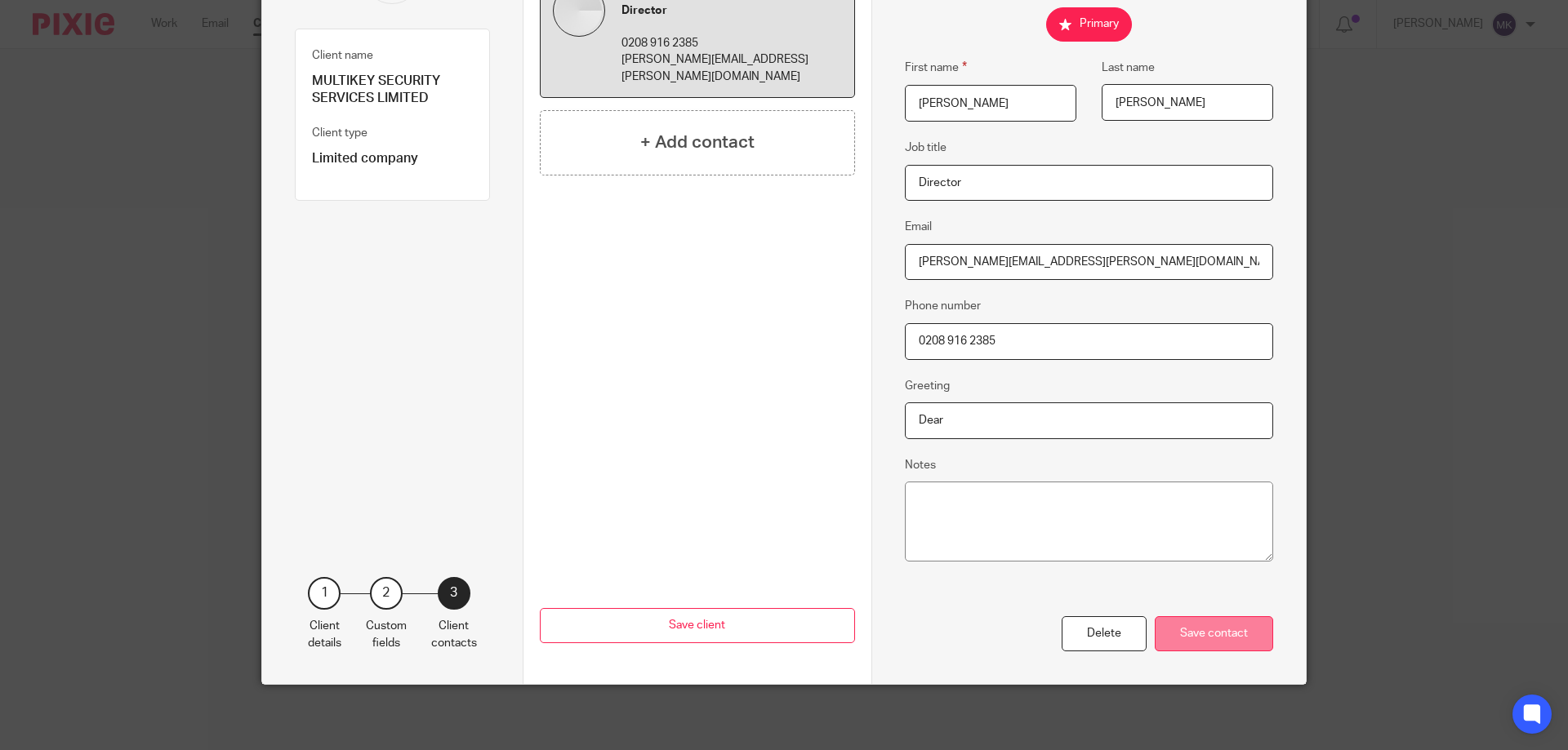
type input "Dear"
click at [1194, 637] on div "Save contact" at bounding box center [1214, 634] width 118 height 35
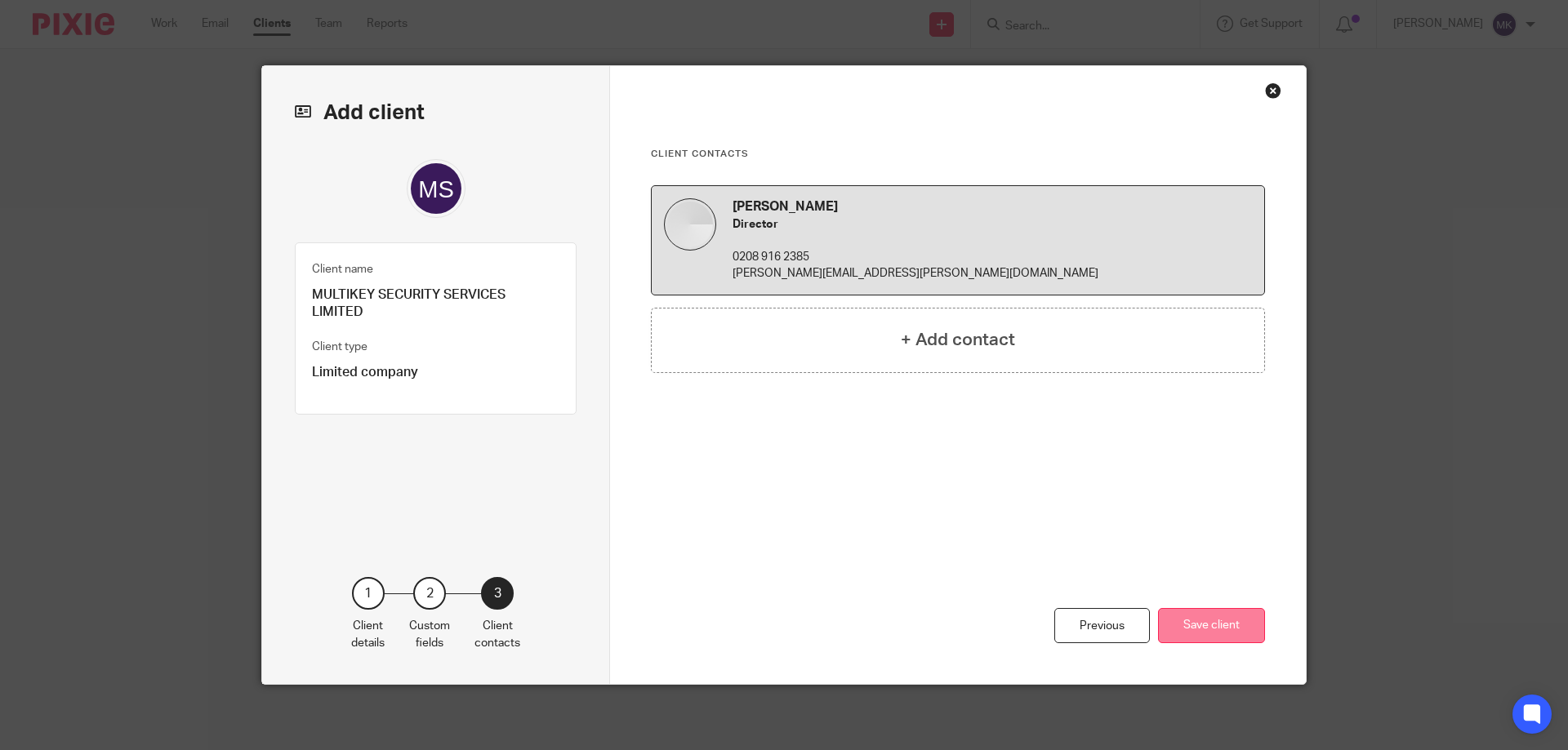
click at [1189, 630] on button "Save client" at bounding box center [1211, 625] width 107 height 35
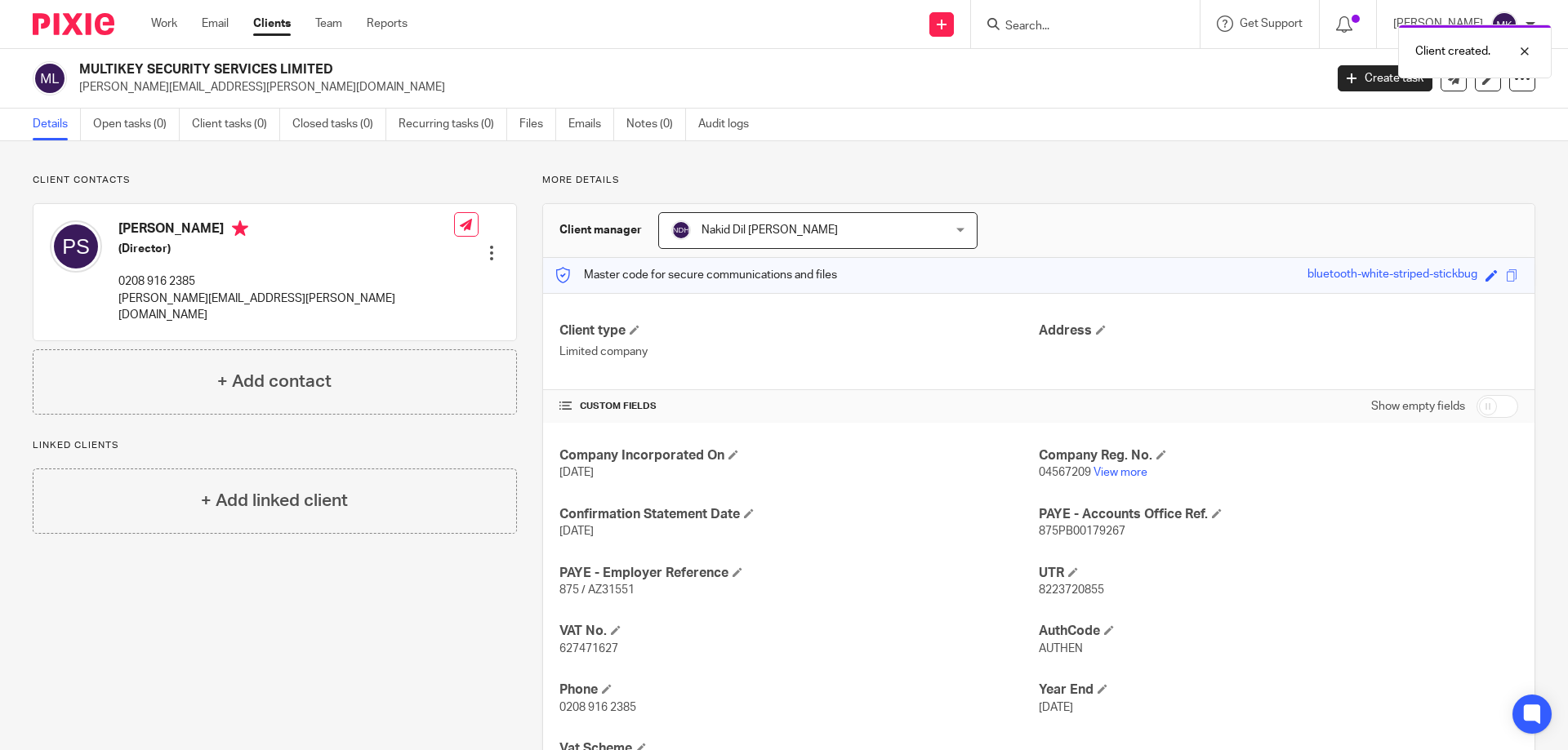
scroll to position [82, 0]
